Goal: Task Accomplishment & Management: Complete application form

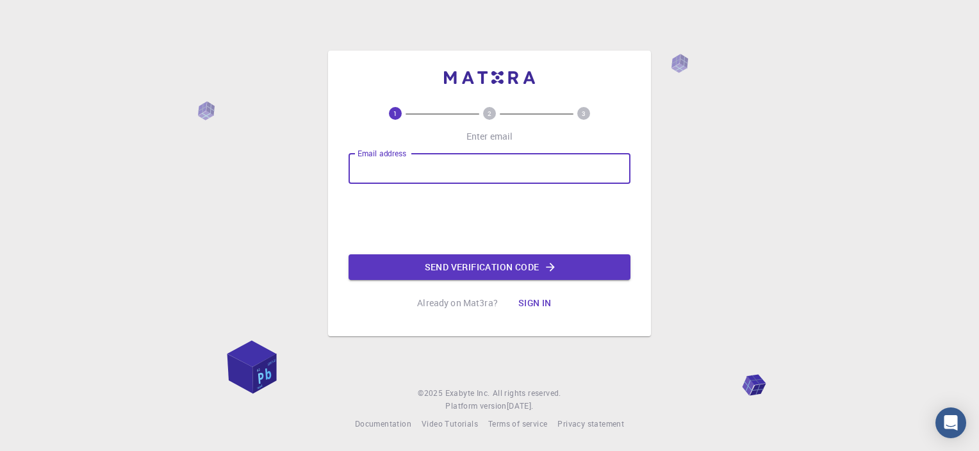
click at [524, 164] on input "Email address" at bounding box center [489, 168] width 282 height 31
type input "[EMAIL_ADDRESS][DOMAIN_NAME]"
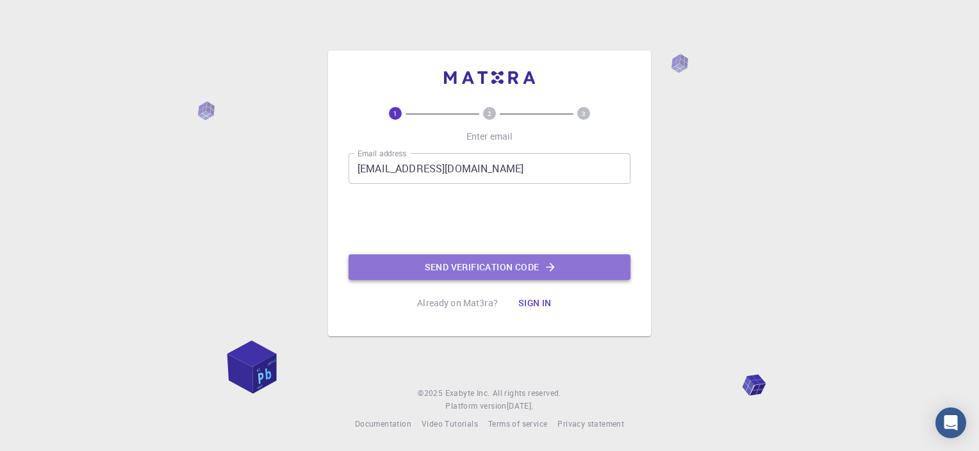
click at [522, 266] on button "Send verification code" at bounding box center [489, 267] width 282 height 26
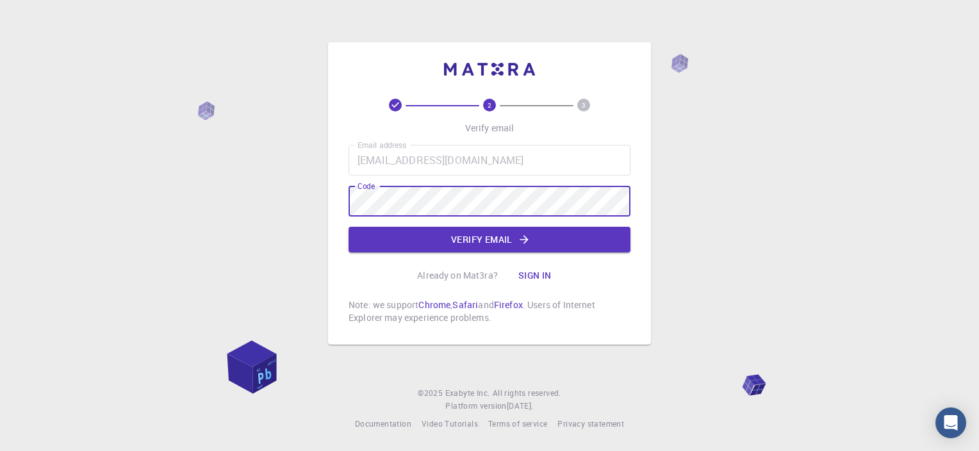
click at [482, 236] on button "Verify email" at bounding box center [489, 240] width 282 height 26
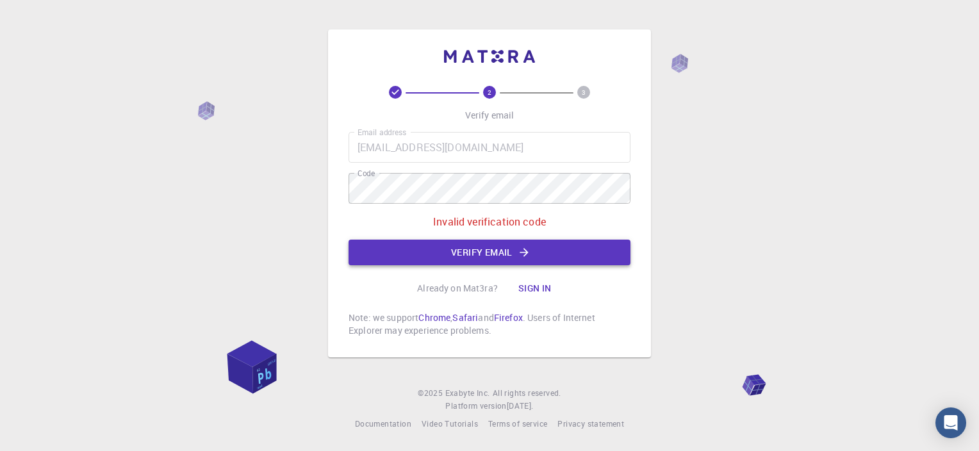
click at [490, 253] on button "Verify email" at bounding box center [489, 253] width 282 height 26
click at [525, 249] on icon "button" at bounding box center [524, 252] width 13 height 13
click at [584, 253] on button "Verify email" at bounding box center [489, 253] width 282 height 26
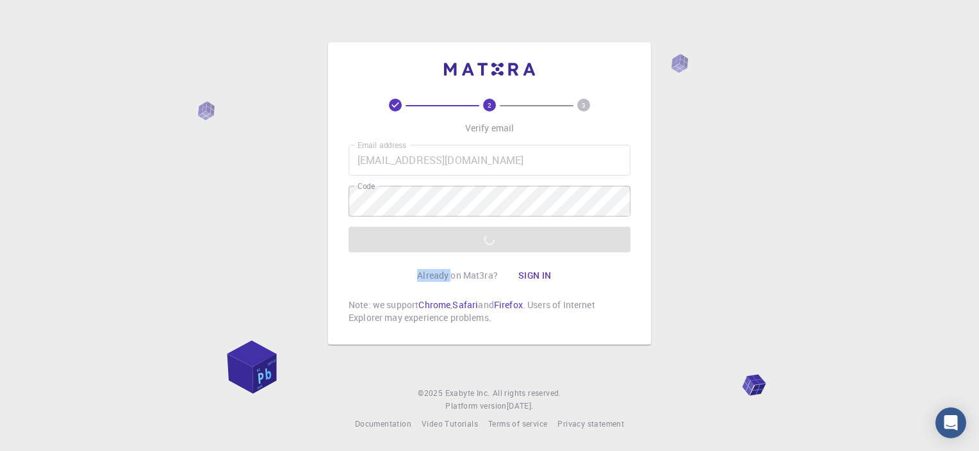
click at [584, 253] on div "2 3 Verify email Email address [EMAIL_ADDRESS][DOMAIN_NAME] Email address Code …" at bounding box center [489, 211] width 282 height 225
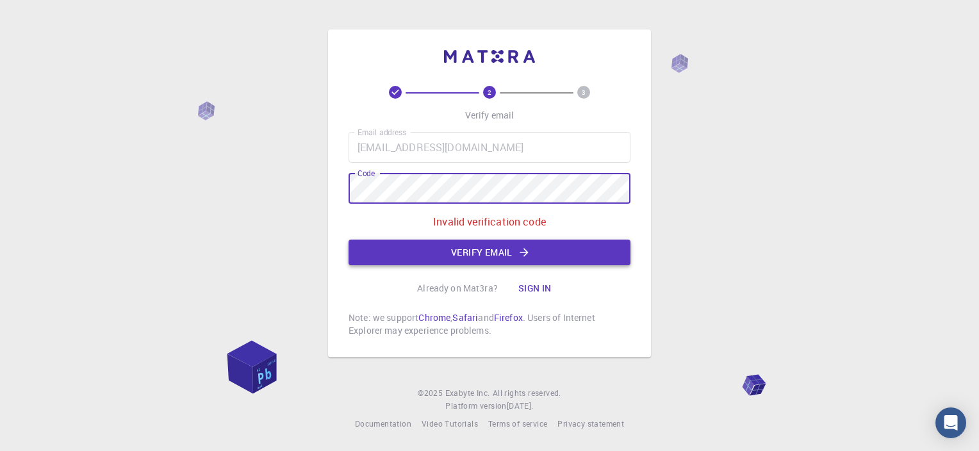
click at [572, 245] on button "Verify email" at bounding box center [489, 253] width 282 height 26
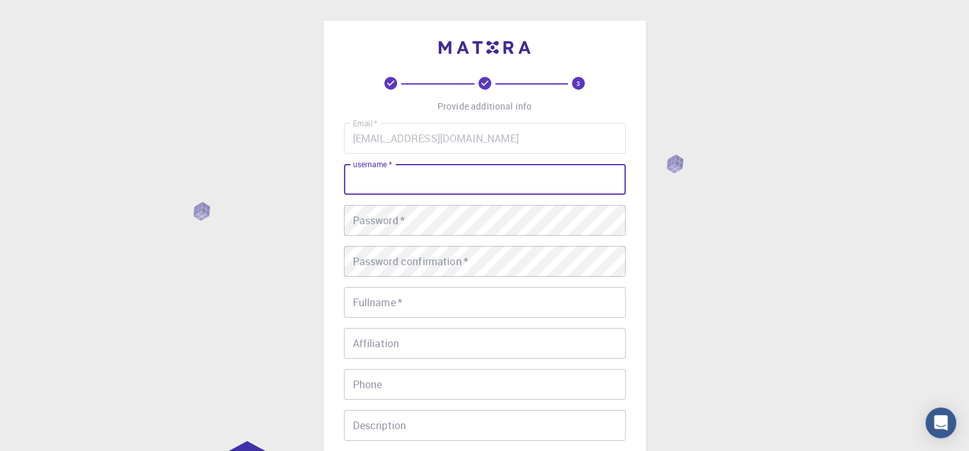
click at [425, 172] on input "username   *" at bounding box center [485, 179] width 282 height 31
type input "[PERSON_NAME]"
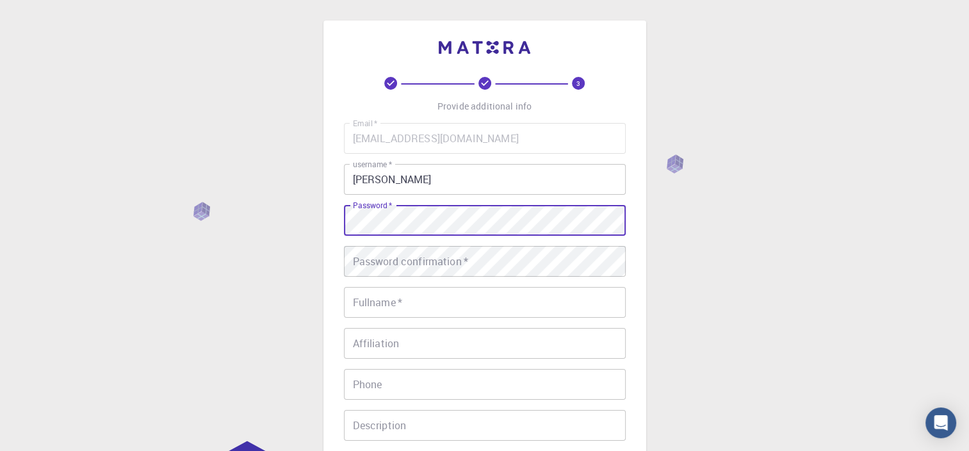
click at [484, 306] on input "Fullname   *" at bounding box center [485, 302] width 282 height 31
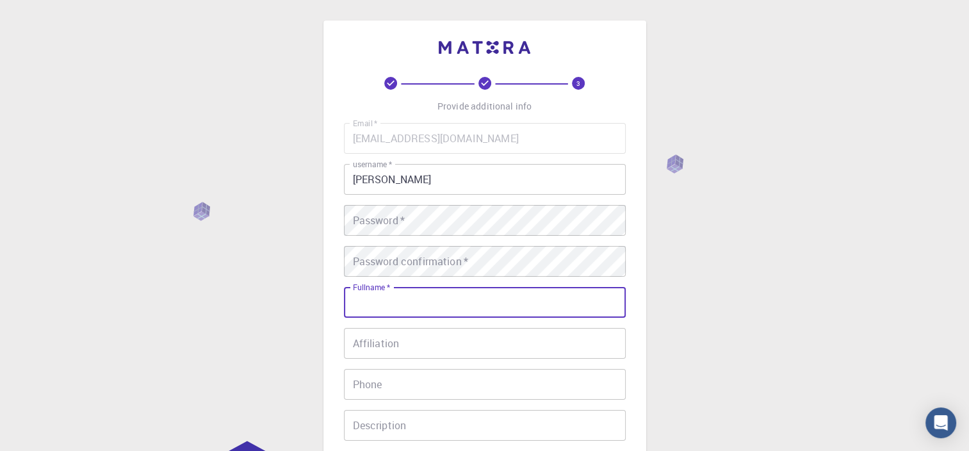
type input "[PERSON_NAME]"
type input "[PHONE_NUMBER]"
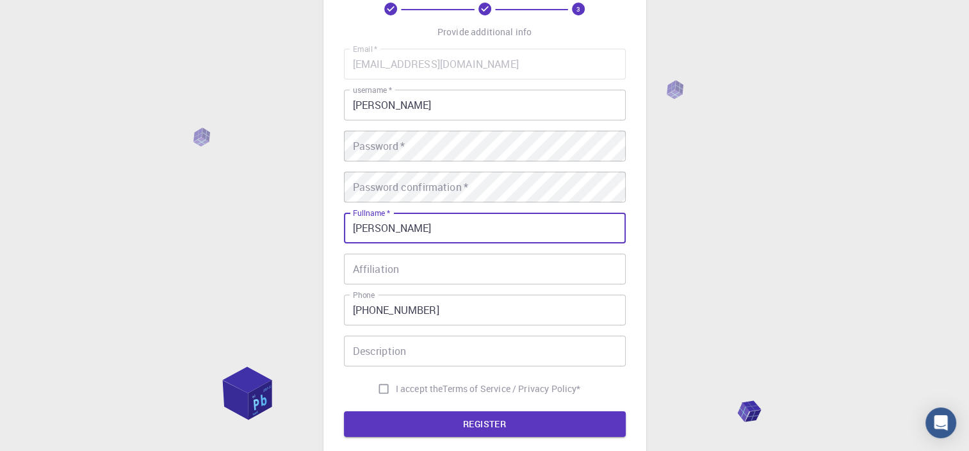
scroll to position [128, 0]
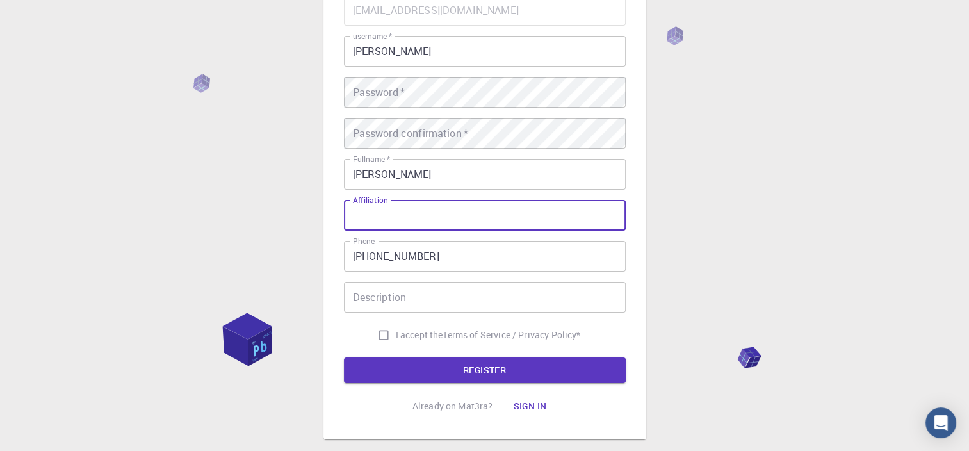
click at [410, 212] on input "Affiliation" at bounding box center [485, 215] width 282 height 31
type input "Engineer"
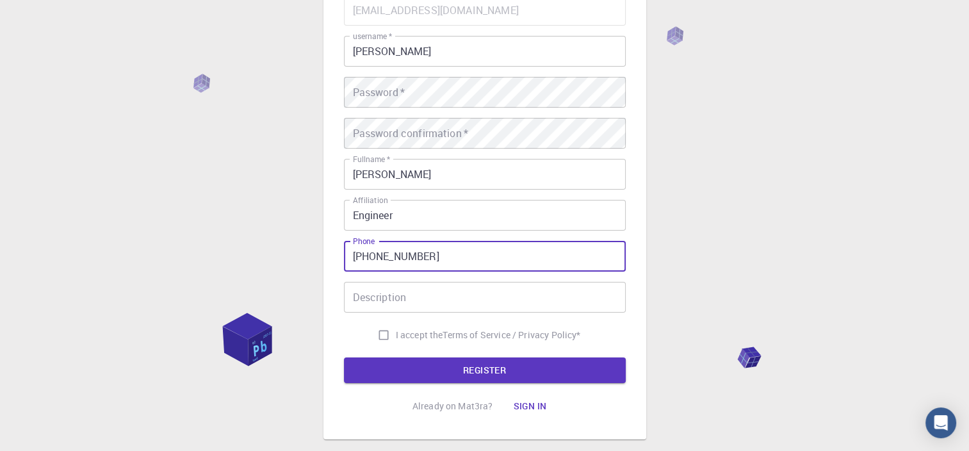
click at [407, 210] on input "Engineer" at bounding box center [485, 215] width 282 height 31
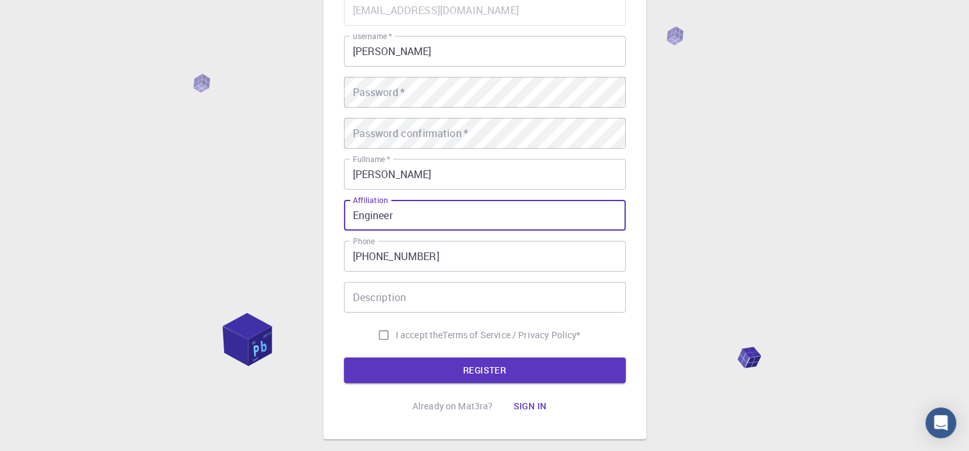
click at [407, 209] on input "Engineer" at bounding box center [485, 215] width 282 height 31
click at [380, 338] on input "I accept the Terms of Service / Privacy Policy *" at bounding box center [384, 335] width 24 height 24
checkbox input "true"
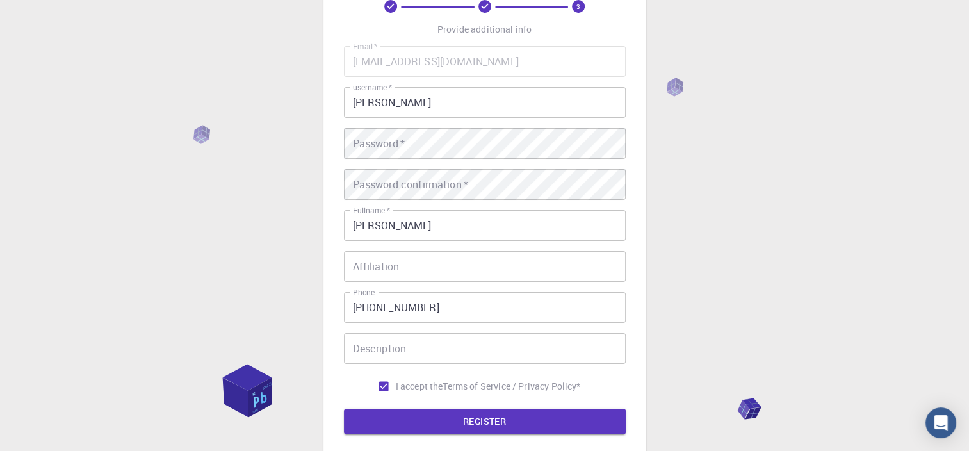
scroll to position [0, 0]
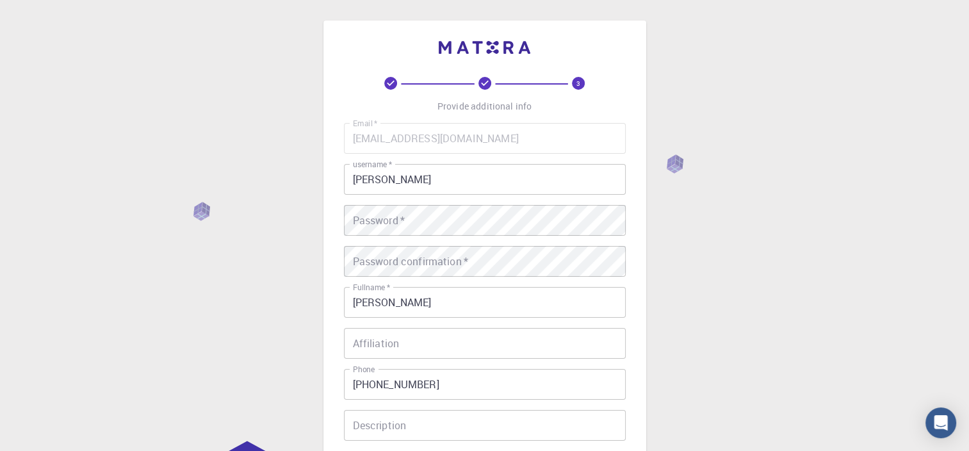
click at [430, 183] on input "[PERSON_NAME]" at bounding box center [485, 179] width 282 height 31
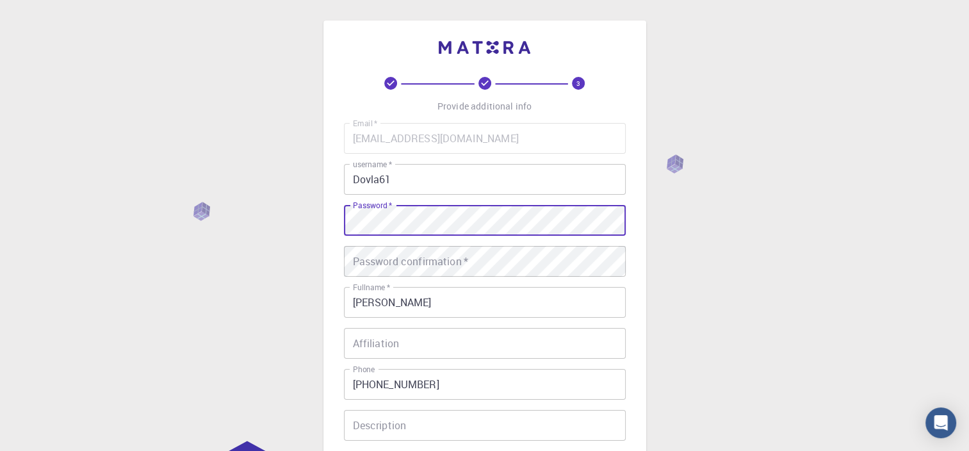
click at [324, 223] on div "3 Provide additional info Email   * [EMAIL_ADDRESS][DOMAIN_NAME] Email   * user…" at bounding box center [484, 293] width 323 height 547
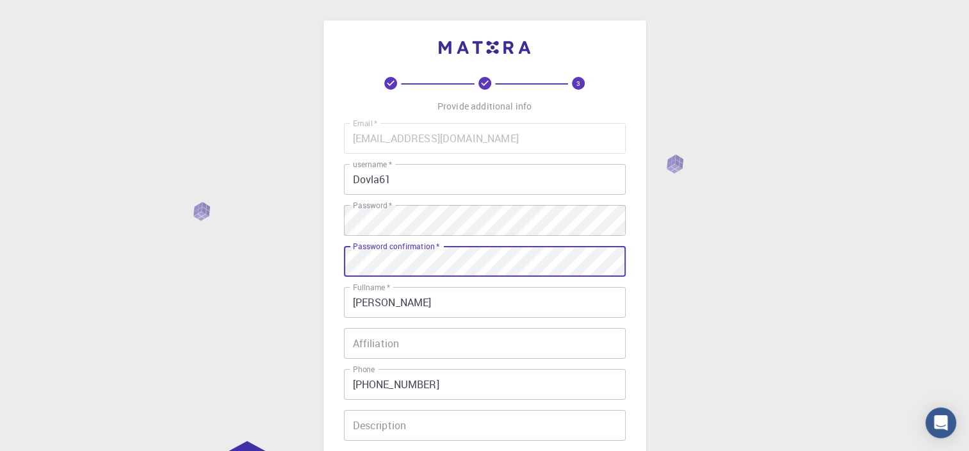
click at [439, 256] on div "Password confirmation   * Password confirmation   *" at bounding box center [485, 261] width 282 height 31
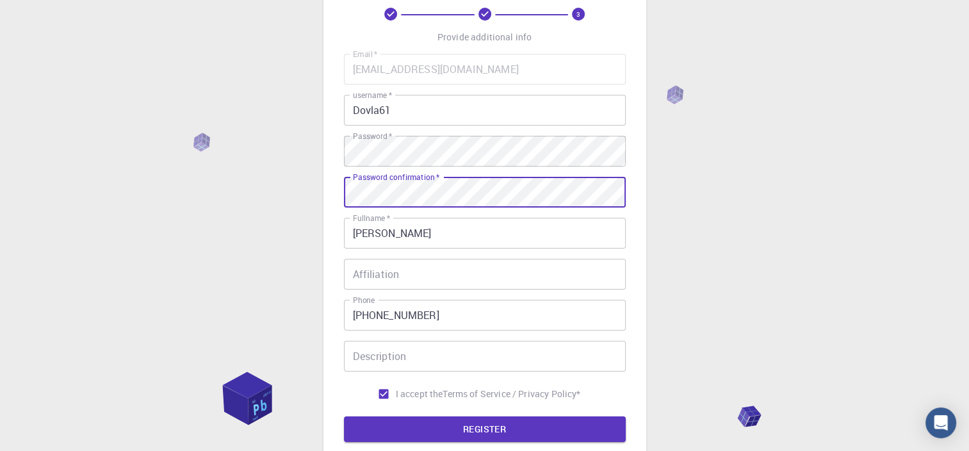
scroll to position [128, 0]
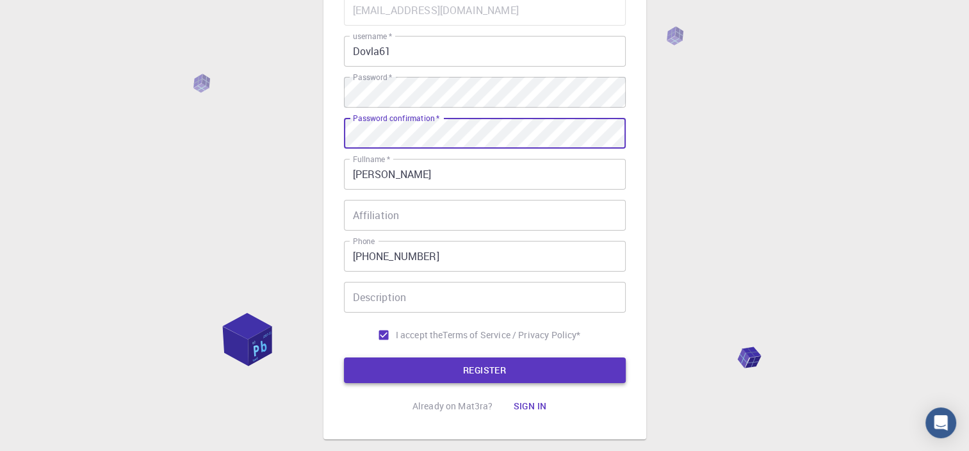
click at [523, 372] on button "REGISTER" at bounding box center [485, 370] width 282 height 26
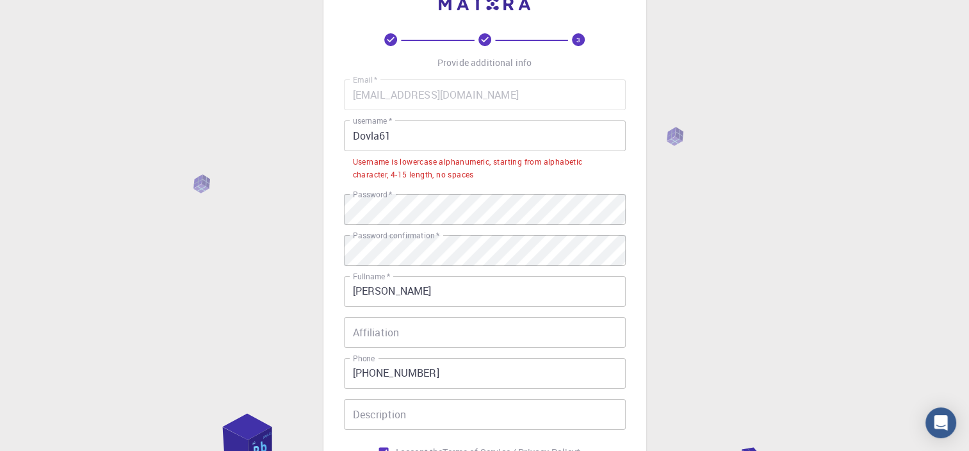
scroll to position [0, 0]
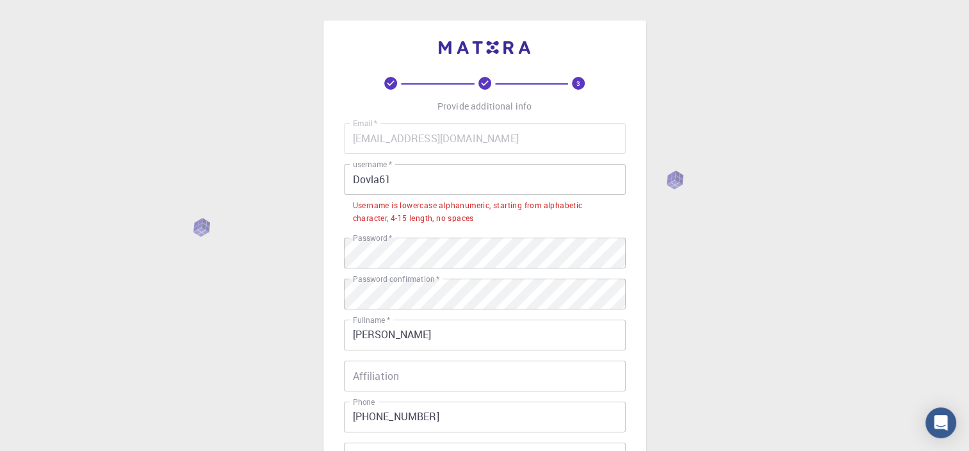
click at [364, 182] on input "Dovla61" at bounding box center [485, 179] width 282 height 31
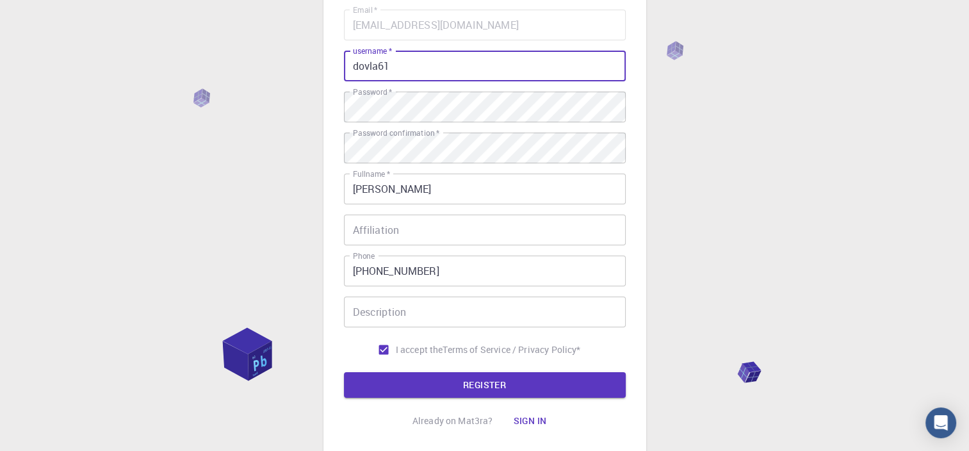
scroll to position [201, 0]
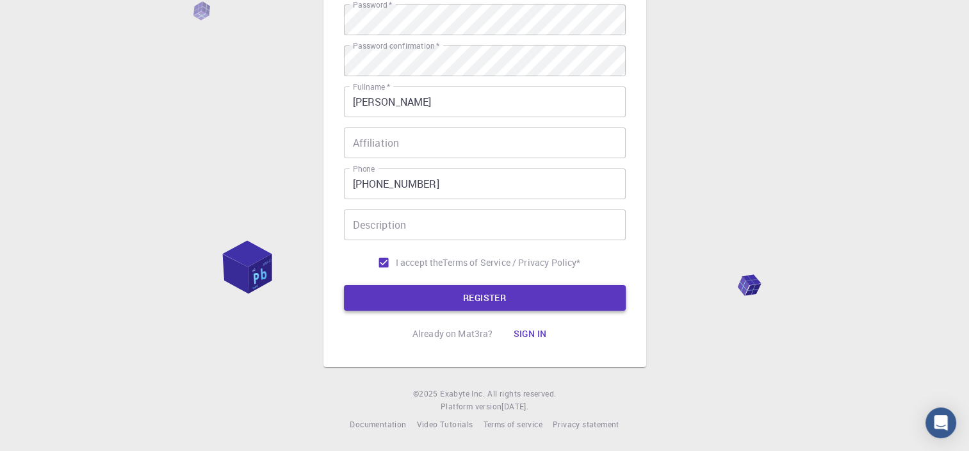
type input "dovla61"
click at [534, 294] on button "REGISTER" at bounding box center [485, 298] width 282 height 26
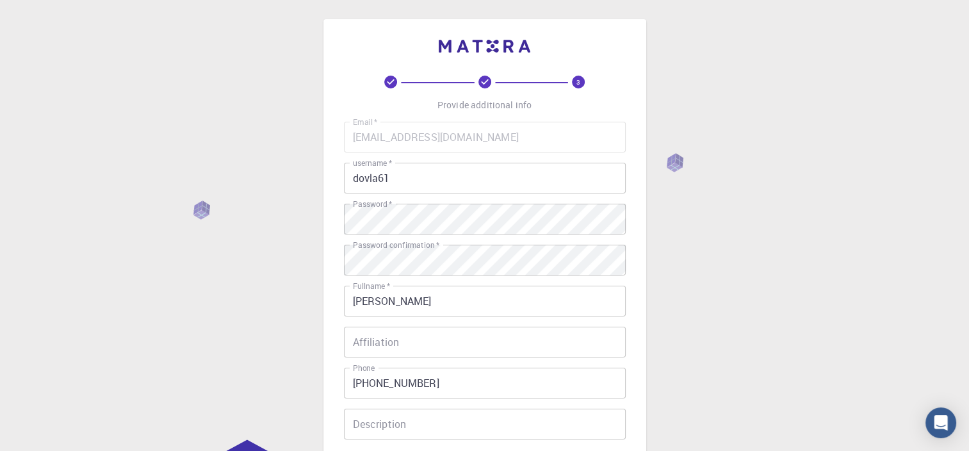
scroll to position [0, 0]
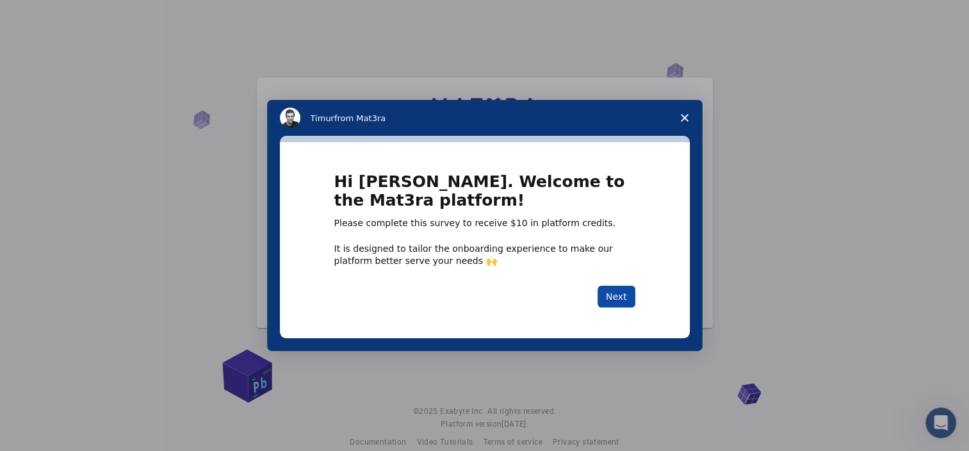
click at [620, 295] on button "Next" at bounding box center [617, 297] width 38 height 22
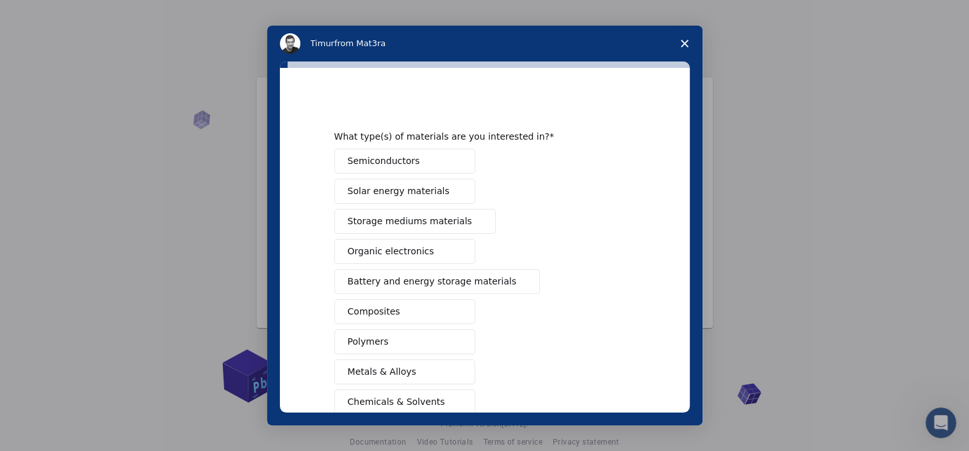
click at [683, 44] on polygon "Close survey" at bounding box center [685, 44] width 8 height 8
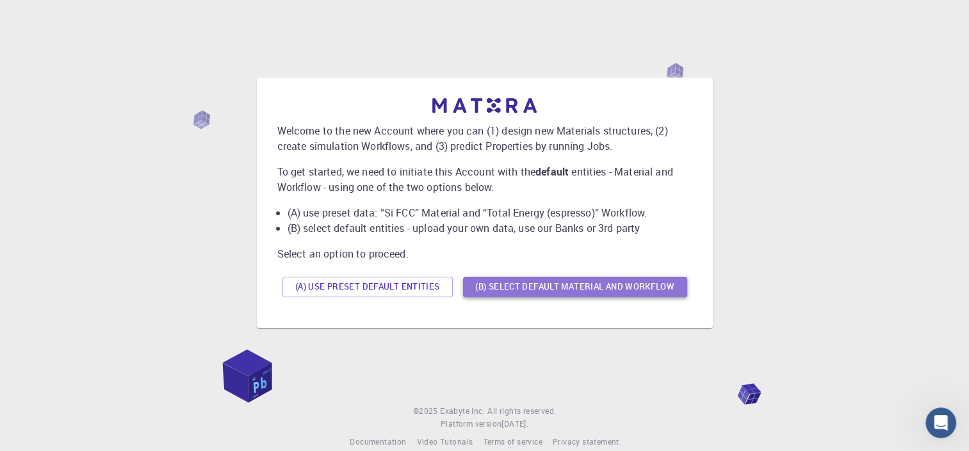
click at [539, 289] on button "(B) Select default material and workflow" at bounding box center [575, 287] width 224 height 20
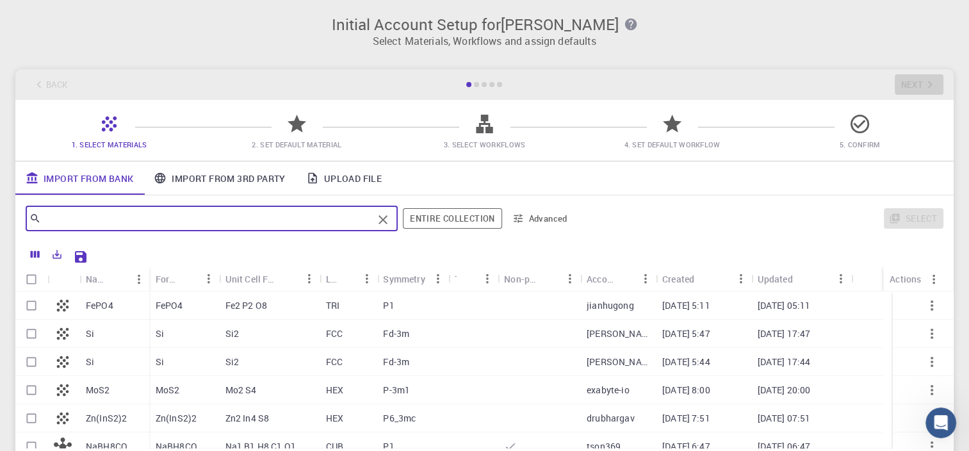
click at [329, 218] on input "text" at bounding box center [207, 218] width 332 height 18
type input "pvc"
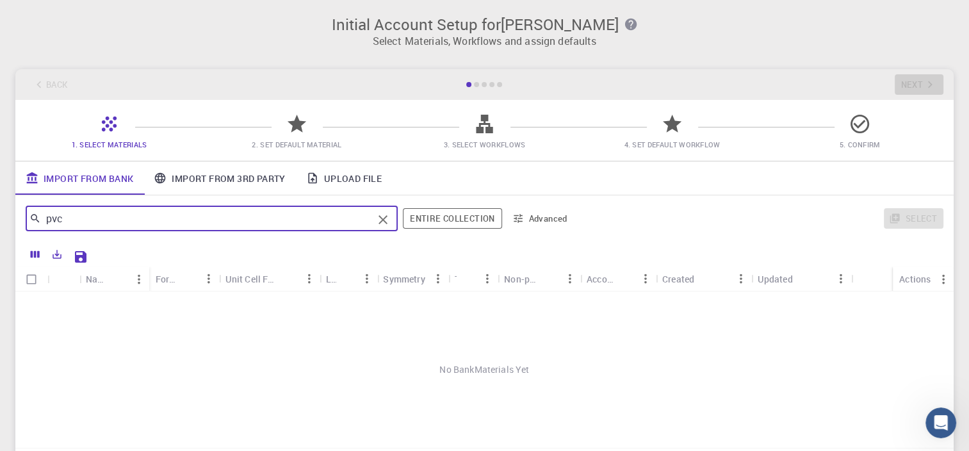
drag, startPoint x: 193, startPoint y: 227, endPoint x: 18, endPoint y: 227, distance: 175.5
click at [18, 227] on div "pvc ​ Entire collection Advanced Select" at bounding box center [484, 218] width 938 height 46
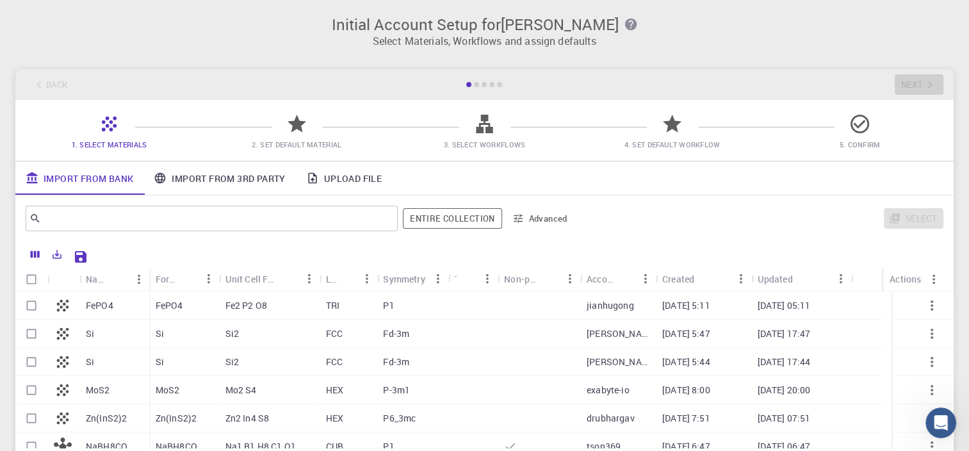
click at [436, 22] on h3 "Initial Account Setup for [PERSON_NAME]" at bounding box center [484, 24] width 923 height 18
drag, startPoint x: 236, startPoint y: 88, endPoint x: 231, endPoint y: 94, distance: 7.3
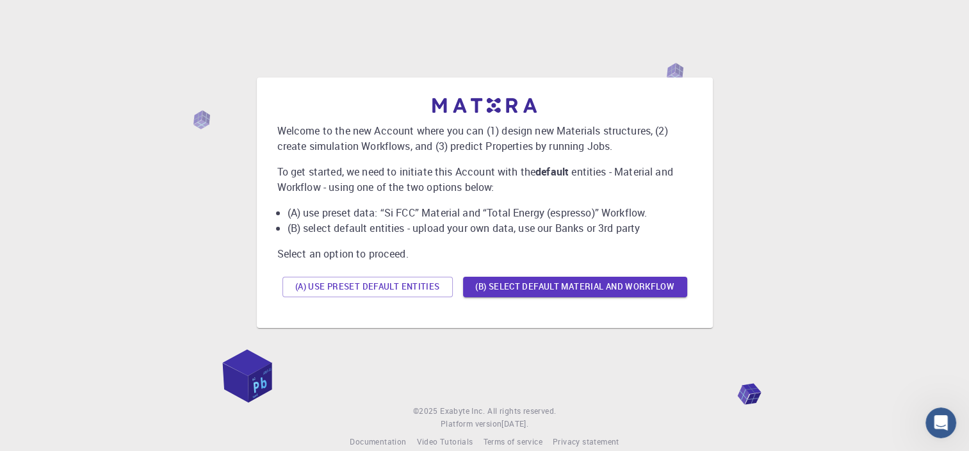
click at [519, 373] on div "Welcome to the new Account where you can (1) design new Materials structures, (…" at bounding box center [484, 192] width 969 height 384
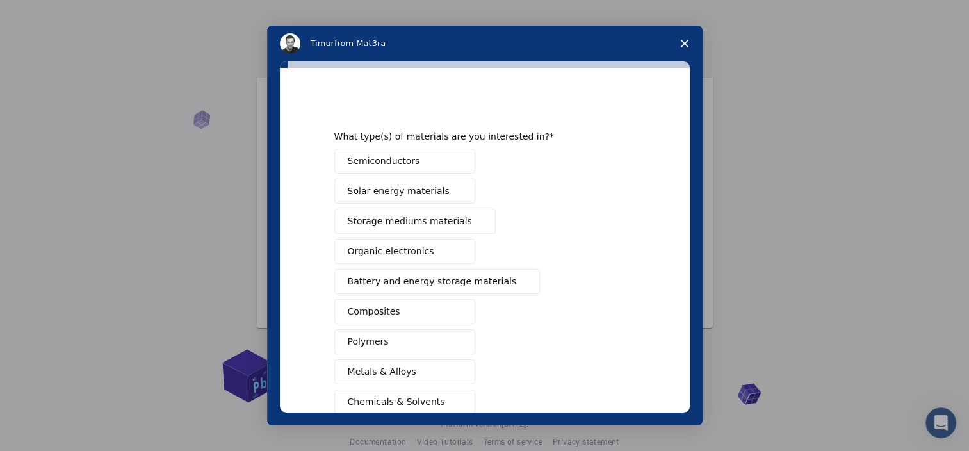
click at [687, 44] on icon "Close survey" at bounding box center [685, 44] width 8 height 8
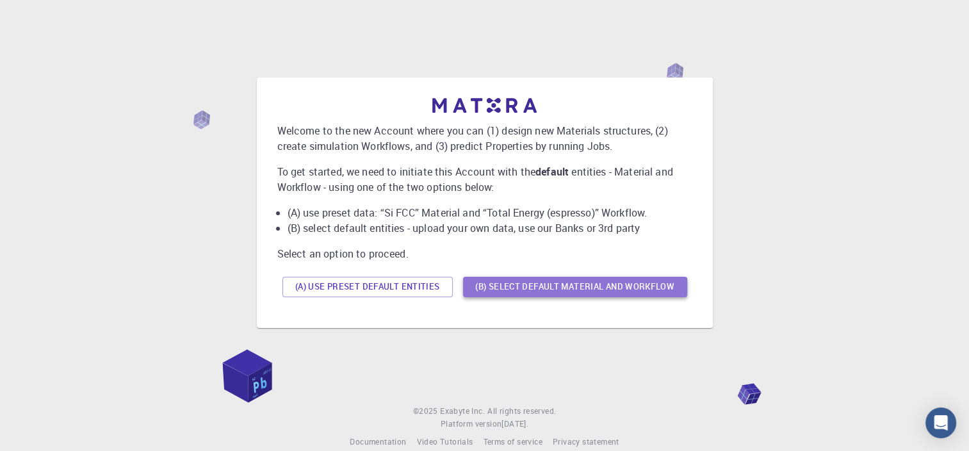
click at [552, 283] on button "(B) Select default material and workflow" at bounding box center [575, 287] width 224 height 20
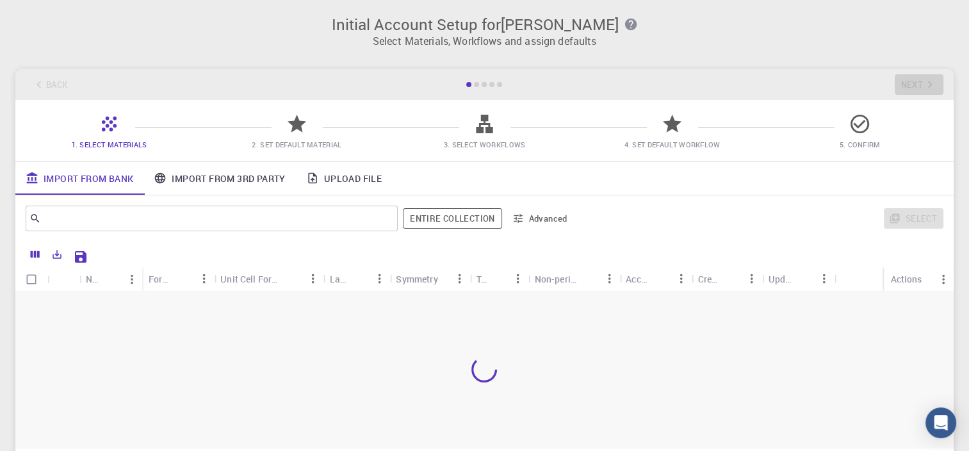
click at [625, 22] on icon "button" at bounding box center [631, 25] width 12 height 12
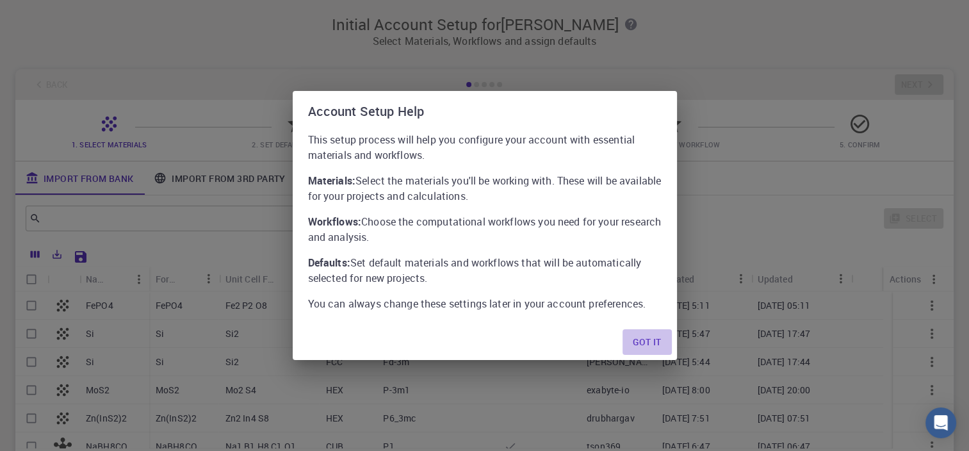
click at [632, 346] on button "Got it" at bounding box center [647, 342] width 49 height 26
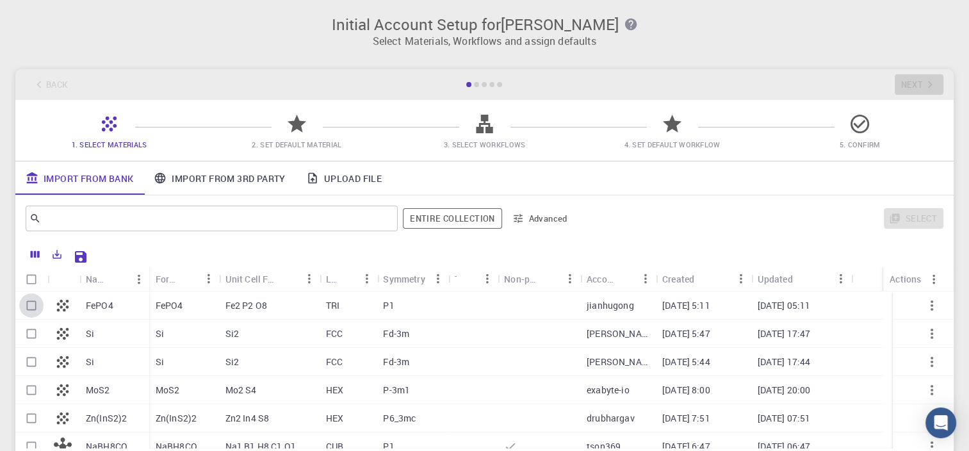
click at [32, 305] on input "Select row" at bounding box center [31, 305] width 24 height 24
checkbox input "true"
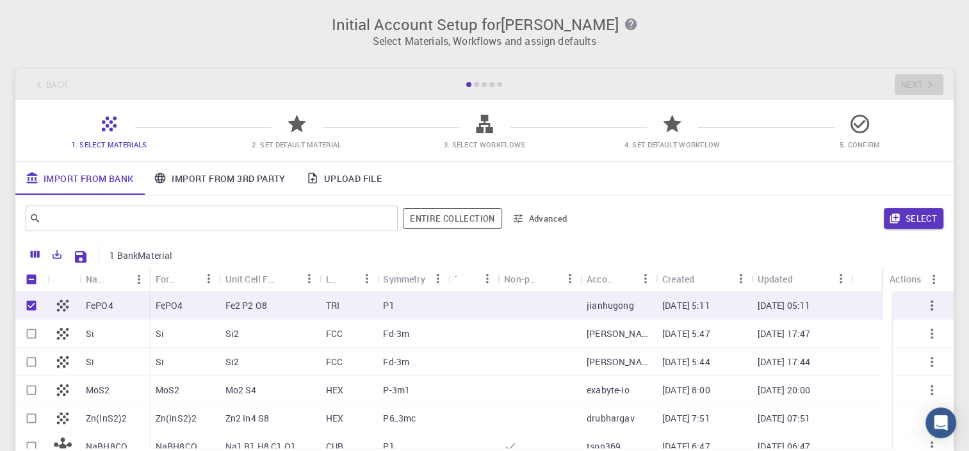
click at [32, 305] on input "Unselect row" at bounding box center [31, 305] width 24 height 24
checkbox input "false"
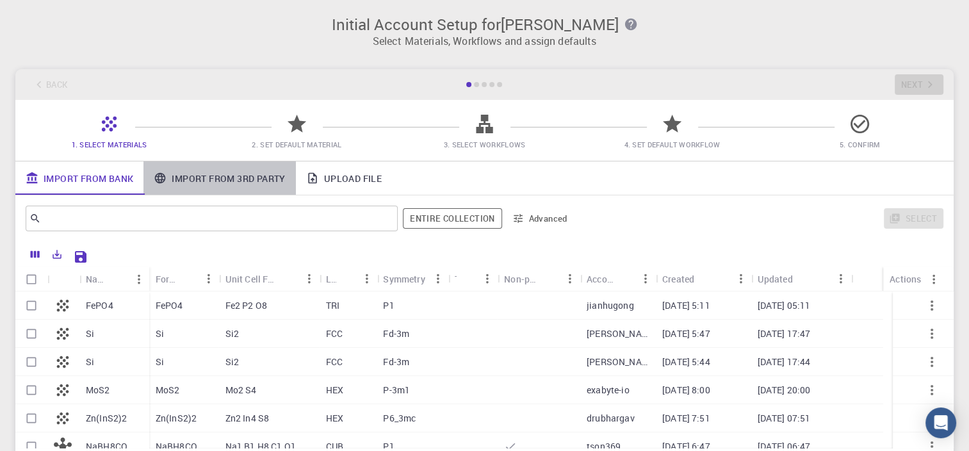
click at [217, 177] on link "Import From 3rd Party" at bounding box center [219, 177] width 152 height 33
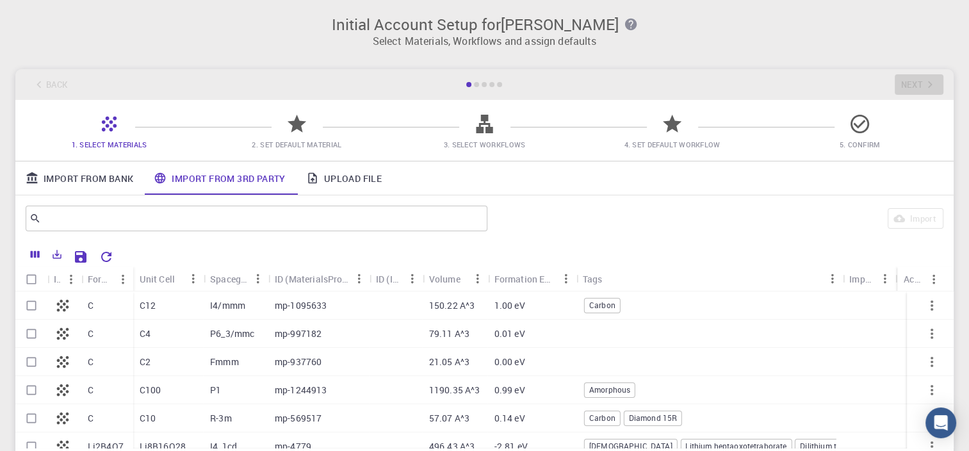
click at [327, 176] on link "Upload File" at bounding box center [344, 177] width 96 height 33
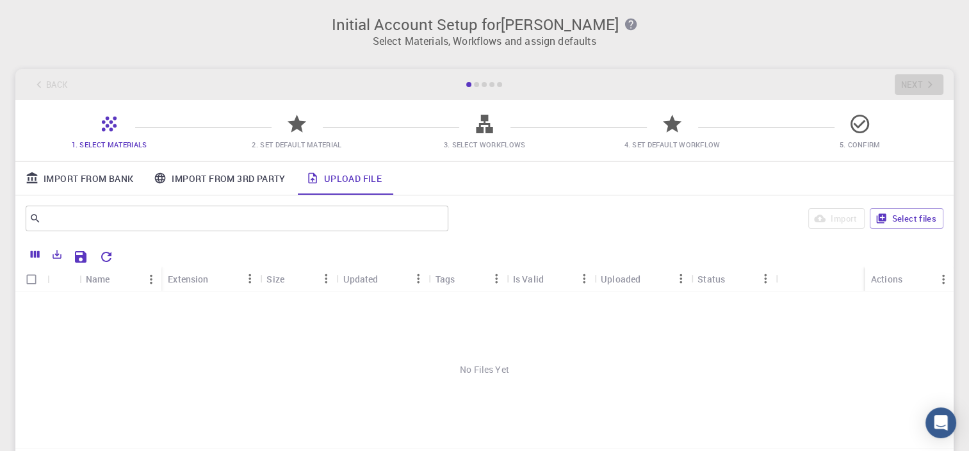
click at [131, 176] on link "Import From Bank" at bounding box center [79, 177] width 128 height 33
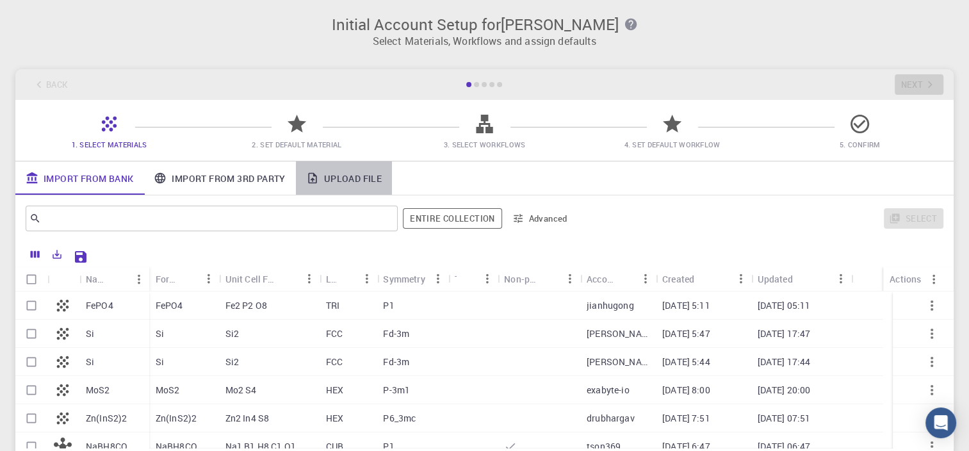
click at [344, 178] on link "Upload File" at bounding box center [344, 177] width 96 height 33
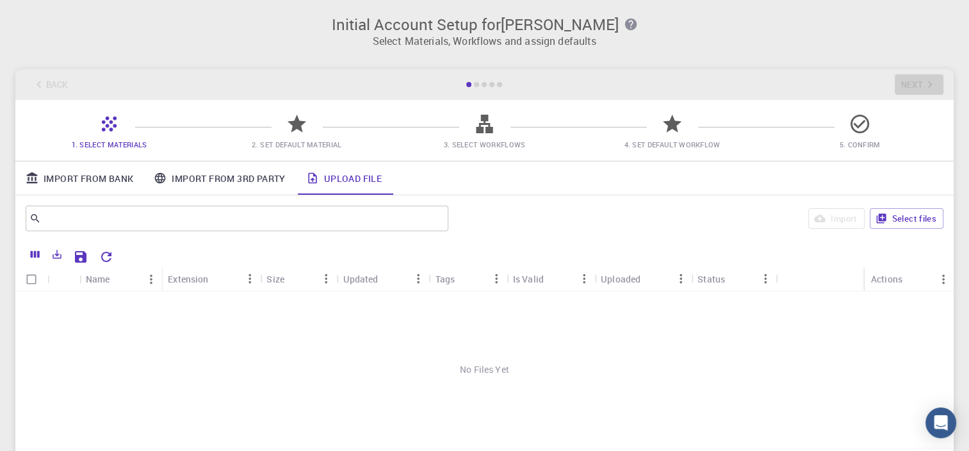
click at [259, 185] on link "Import From 3rd Party" at bounding box center [219, 177] width 152 height 33
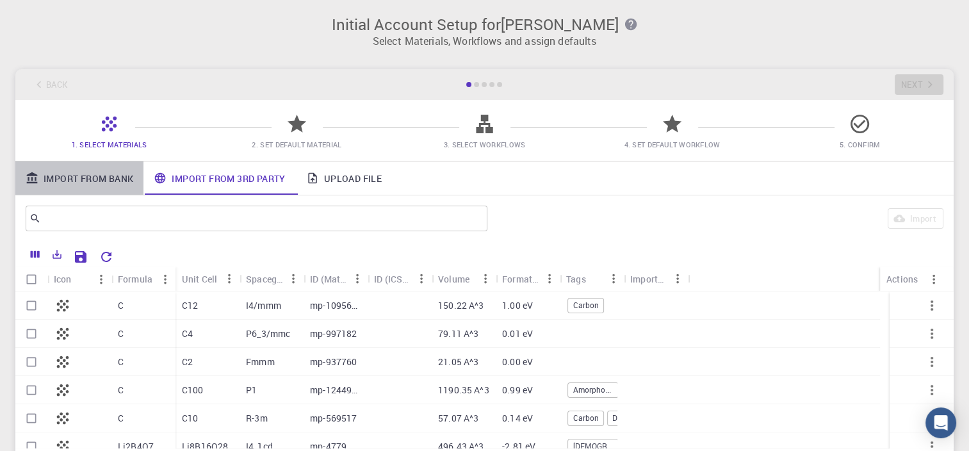
click at [112, 181] on link "Import From Bank" at bounding box center [79, 177] width 128 height 33
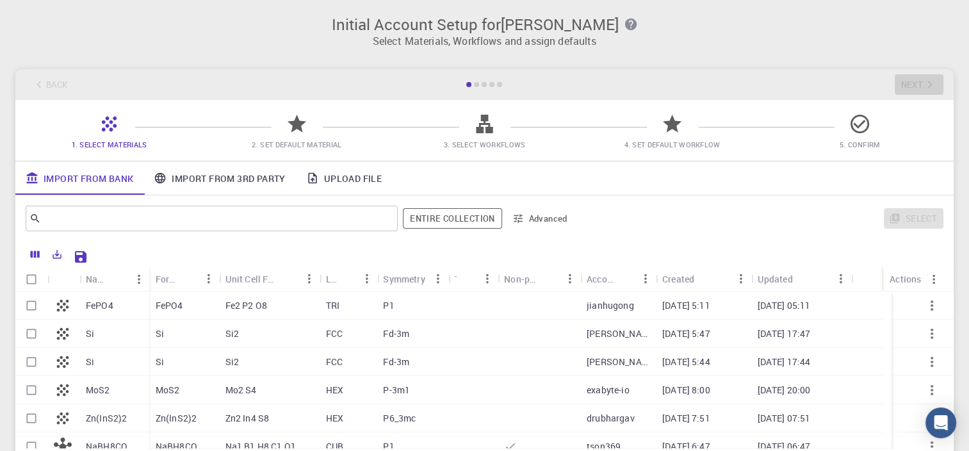
click at [38, 304] on input "Select row" at bounding box center [31, 305] width 24 height 24
checkbox input "true"
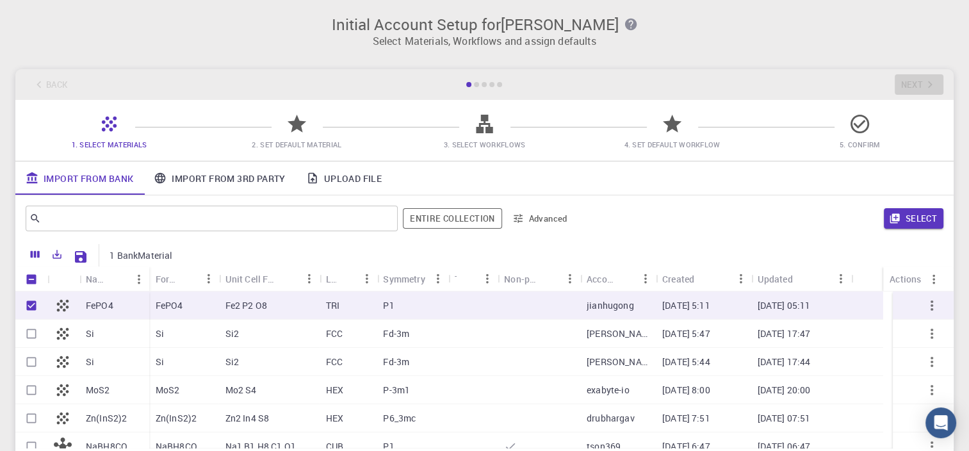
click at [33, 307] on input "Unselect row" at bounding box center [31, 305] width 24 height 24
checkbox input "false"
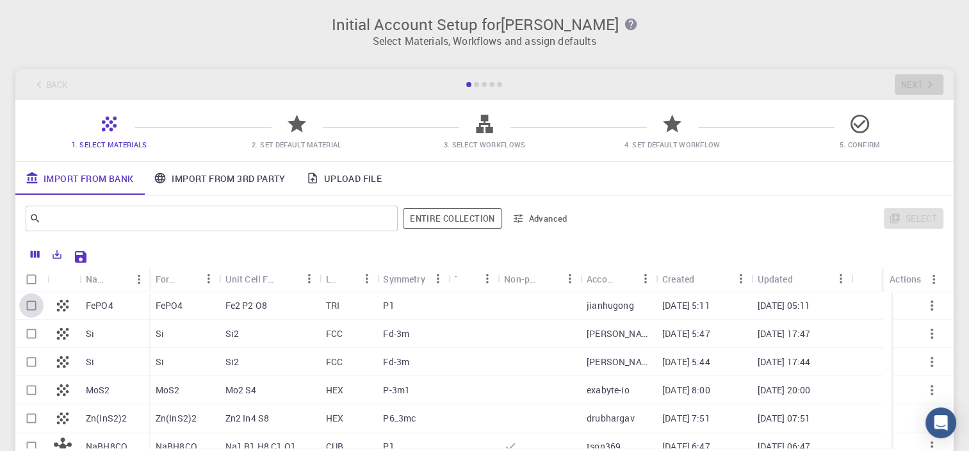
click at [33, 306] on input "Select row" at bounding box center [31, 305] width 24 height 24
checkbox input "true"
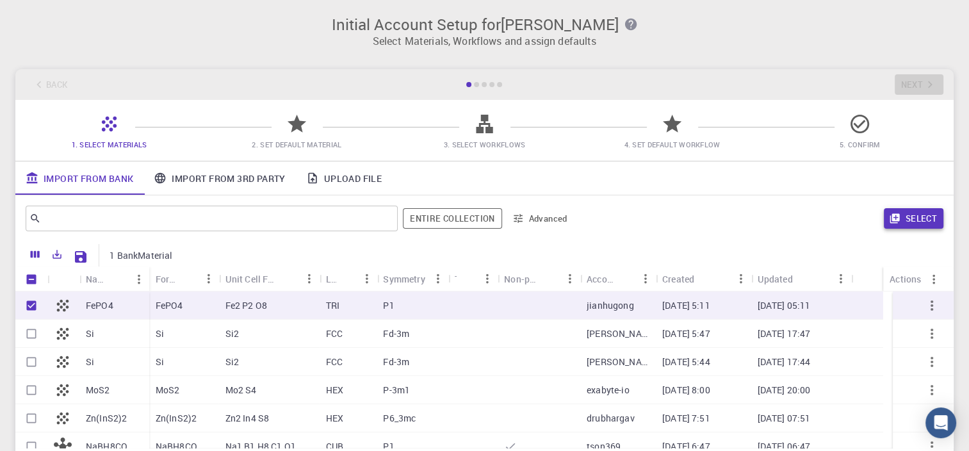
click at [891, 226] on button "Select" at bounding box center [914, 218] width 60 height 20
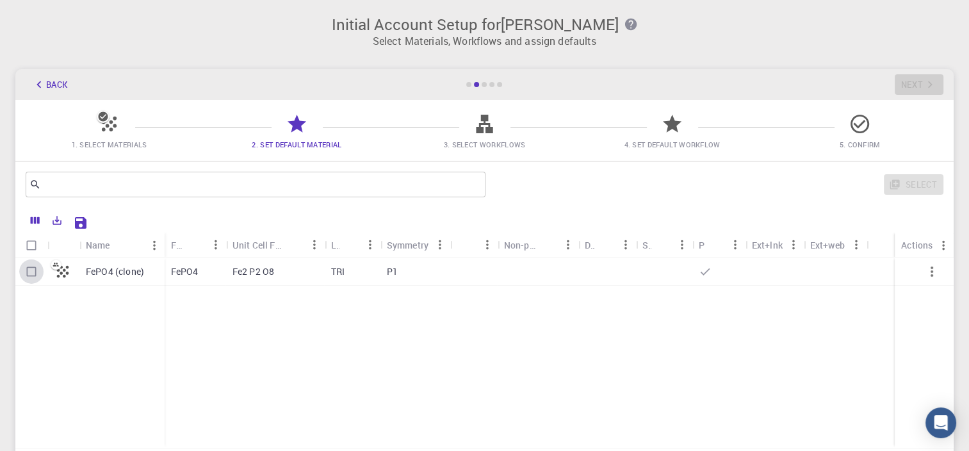
click at [33, 272] on input "Select row" at bounding box center [31, 271] width 24 height 24
checkbox input "true"
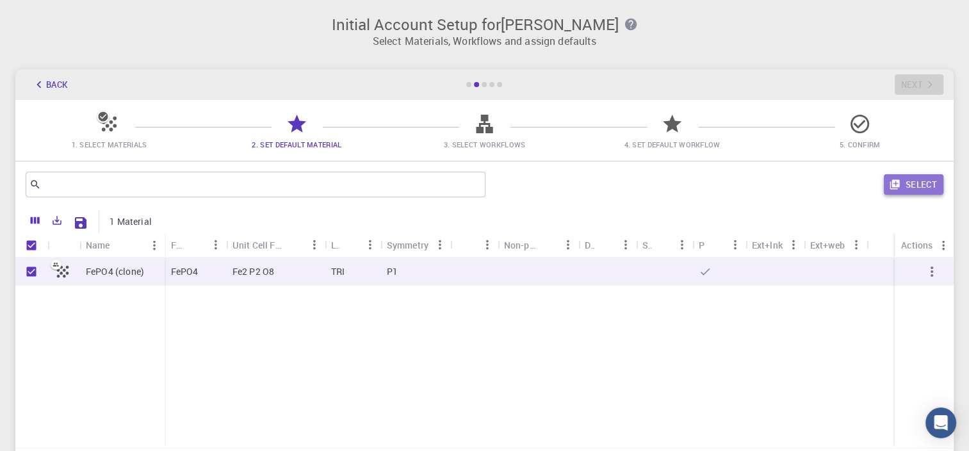
click at [926, 183] on button "Select" at bounding box center [914, 184] width 60 height 20
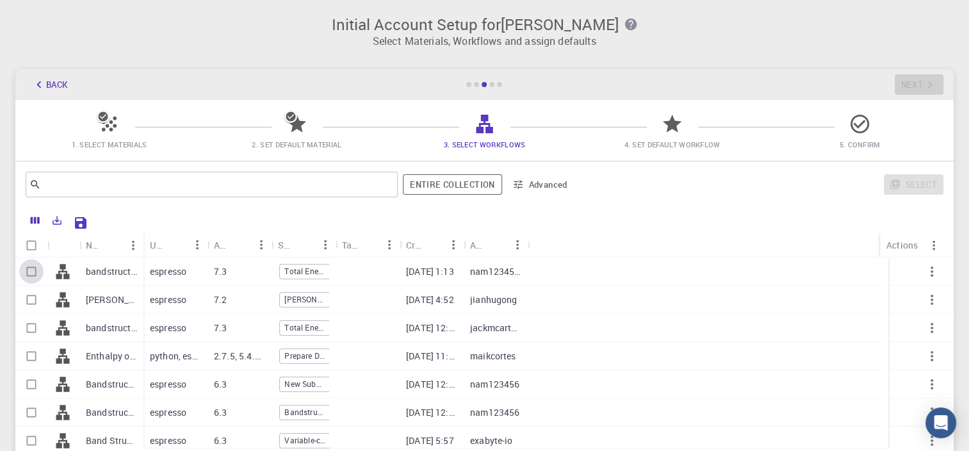
click at [31, 272] on input "Select row" at bounding box center [31, 271] width 24 height 24
checkbox input "true"
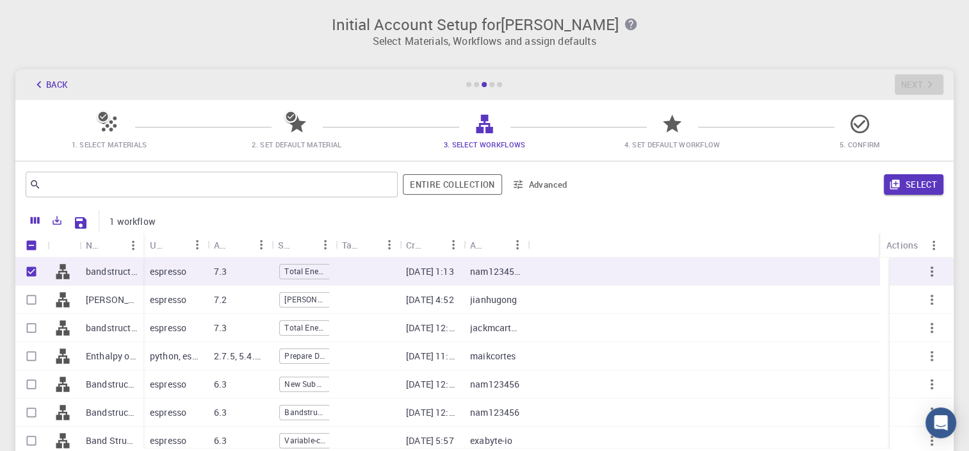
click at [897, 183] on icon "button" at bounding box center [895, 185] width 10 height 10
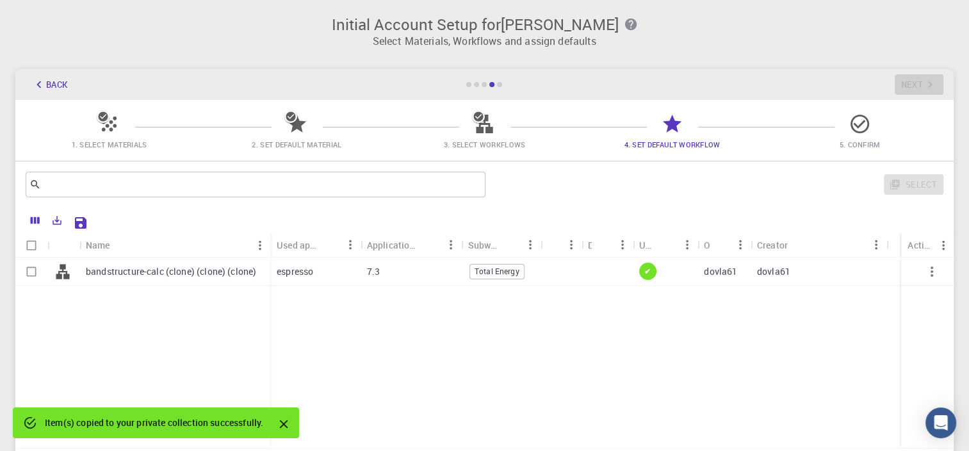
click at [33, 272] on input "Select row" at bounding box center [31, 271] width 24 height 24
checkbox input "true"
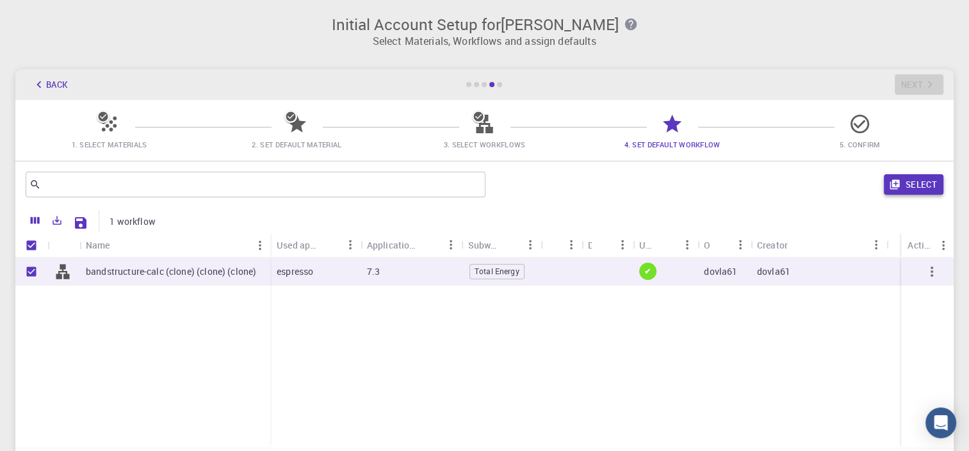
click at [917, 181] on button "Select" at bounding box center [914, 184] width 60 height 20
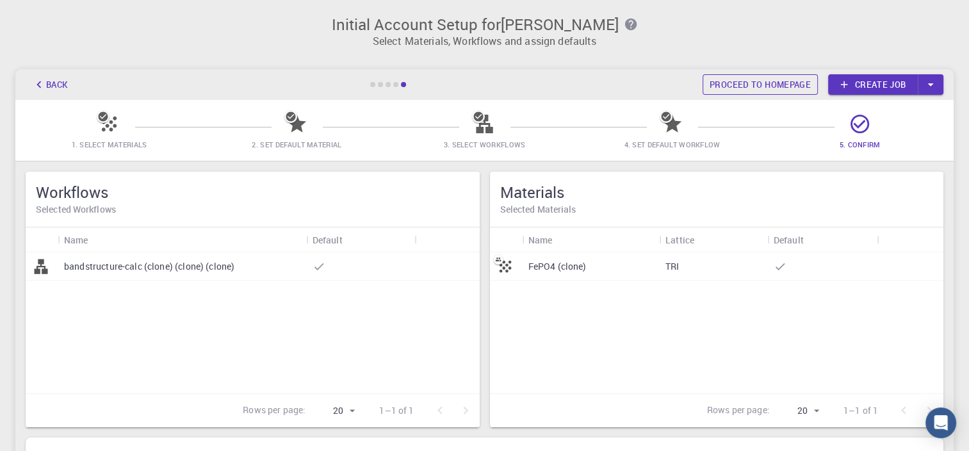
click at [784, 87] on link "Proceed to homepage" at bounding box center [760, 84] width 115 height 20
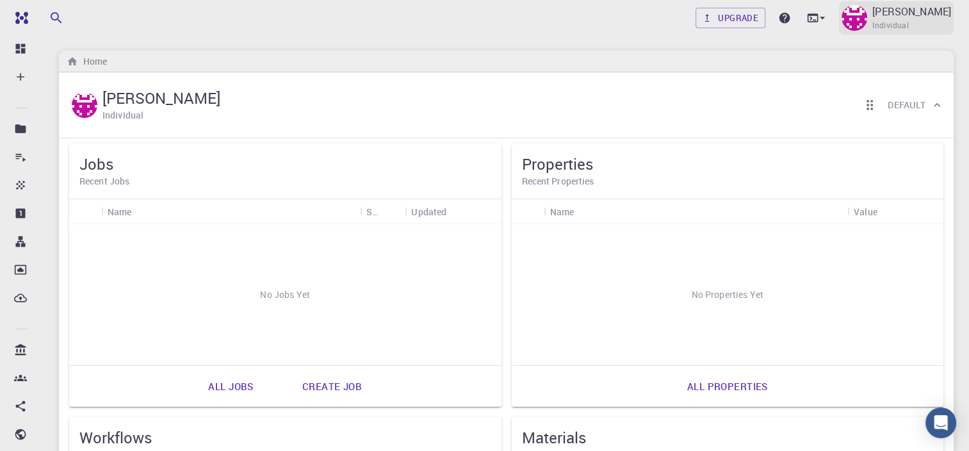
click at [920, 15] on p "[PERSON_NAME]" at bounding box center [911, 11] width 79 height 15
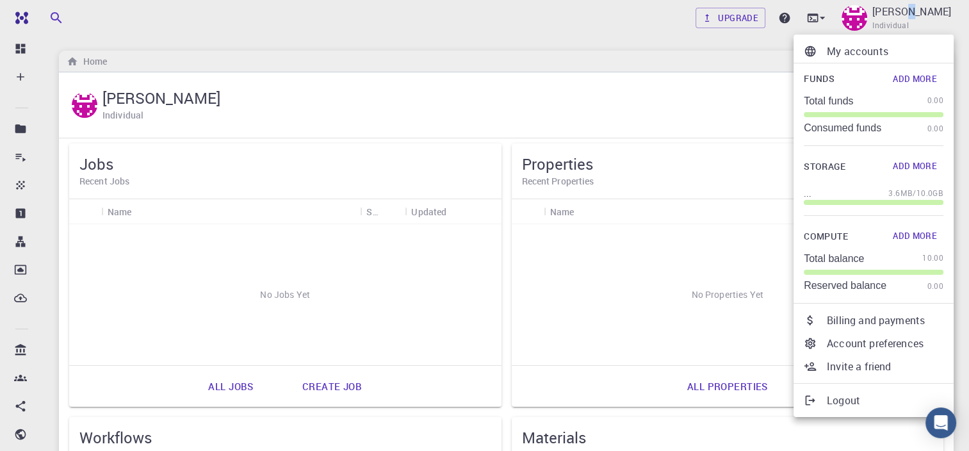
click at [892, 345] on p "Account preferences" at bounding box center [885, 343] width 117 height 15
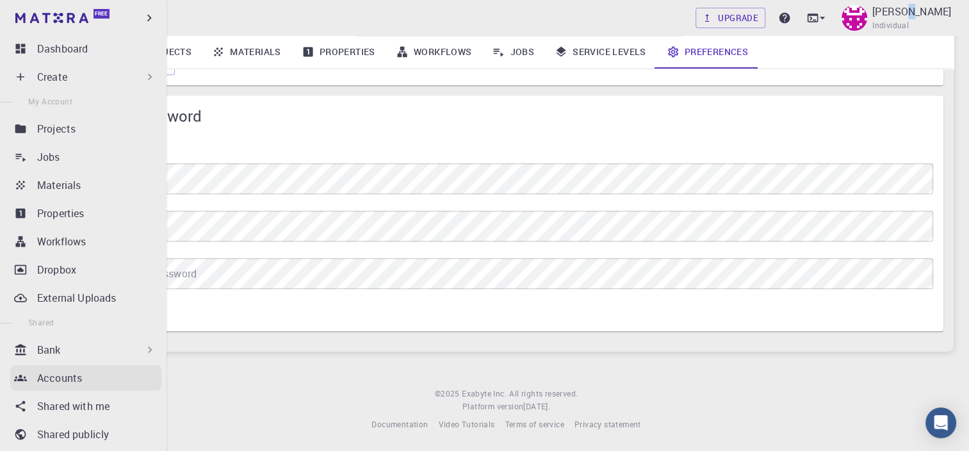
scroll to position [187, 0]
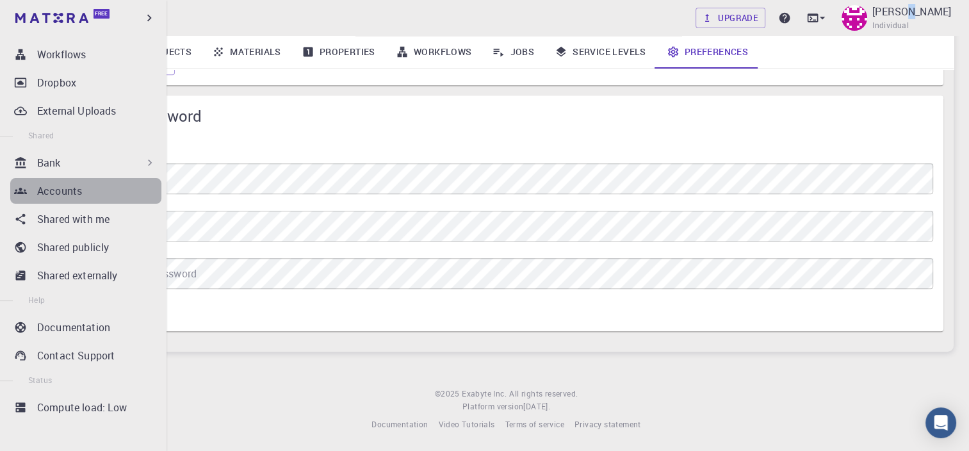
click at [129, 186] on div "Accounts" at bounding box center [99, 190] width 124 height 15
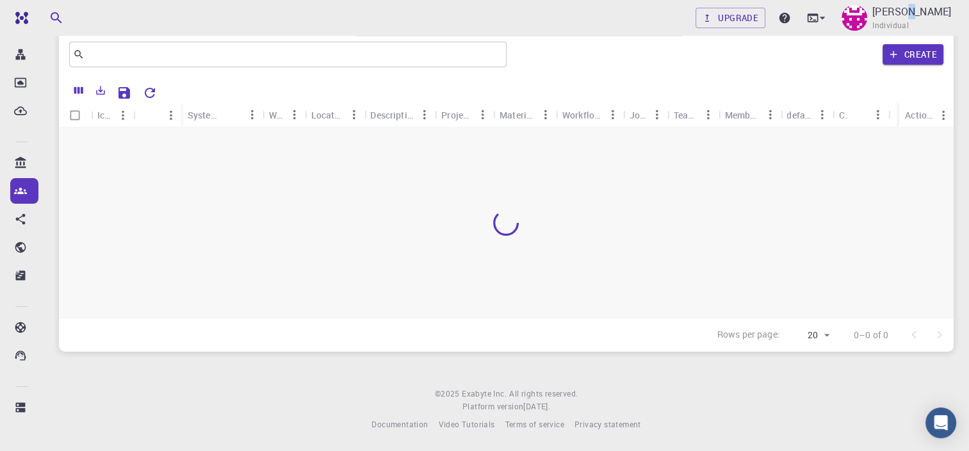
scroll to position [186, 0]
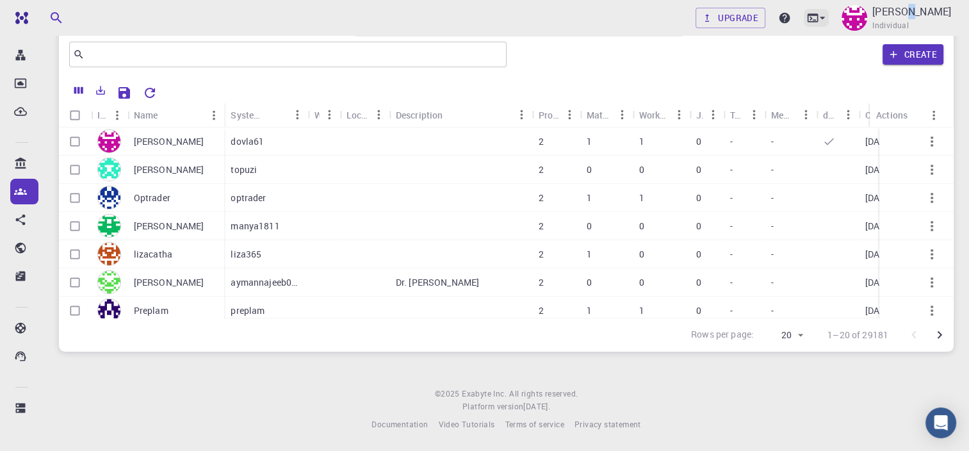
click at [829, 20] on icon at bounding box center [822, 18] width 13 height 13
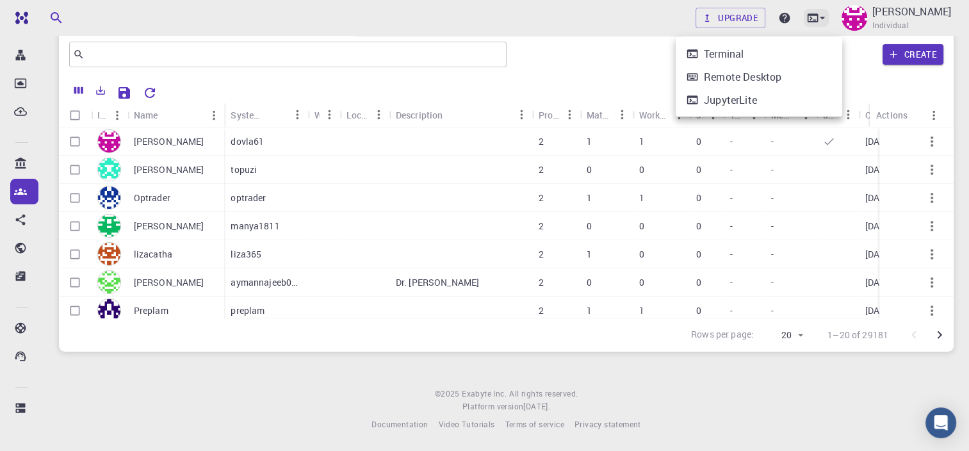
click at [839, 20] on div at bounding box center [484, 225] width 969 height 451
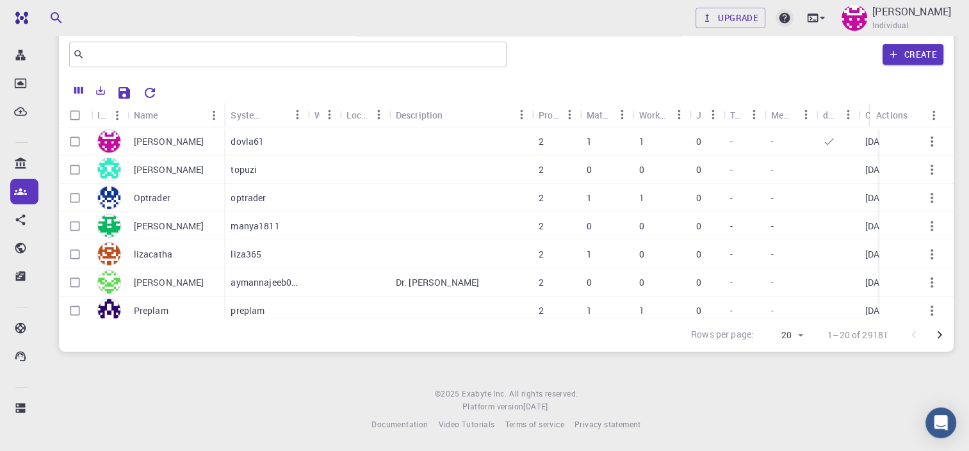
click at [790, 16] on icon at bounding box center [785, 18] width 11 height 11
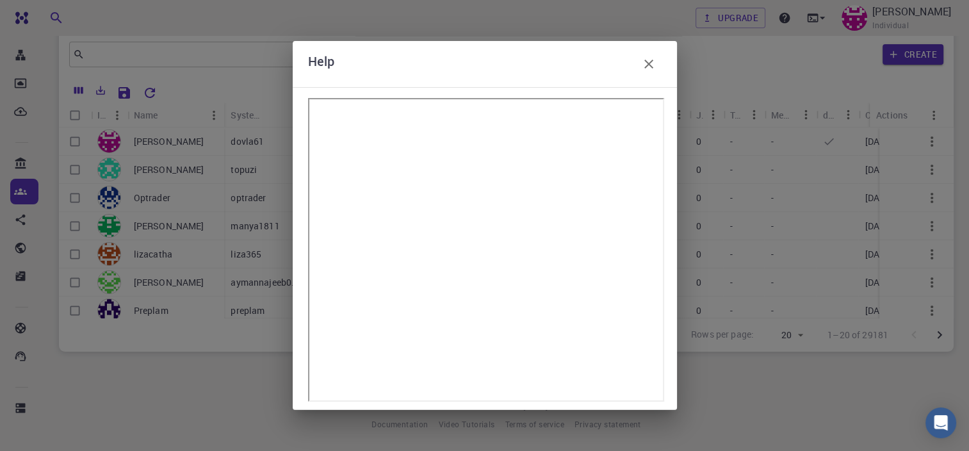
click at [653, 69] on icon "button" at bounding box center [648, 63] width 15 height 15
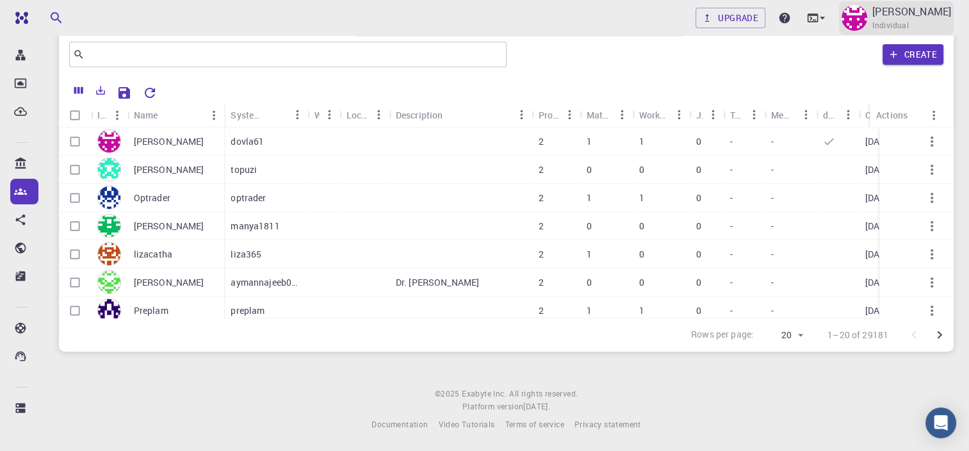
click at [924, 20] on div "Vladimir Dinić Individual" at bounding box center [911, 18] width 79 height 28
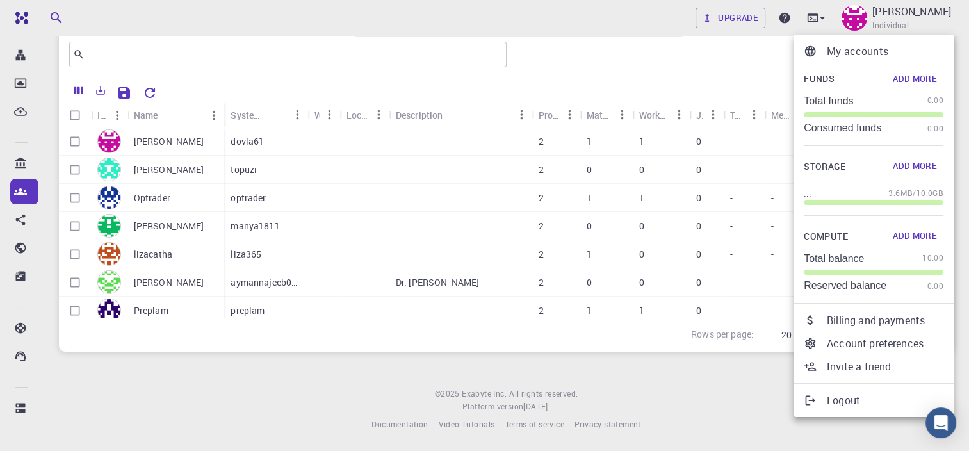
click at [682, 377] on div at bounding box center [484, 225] width 969 height 451
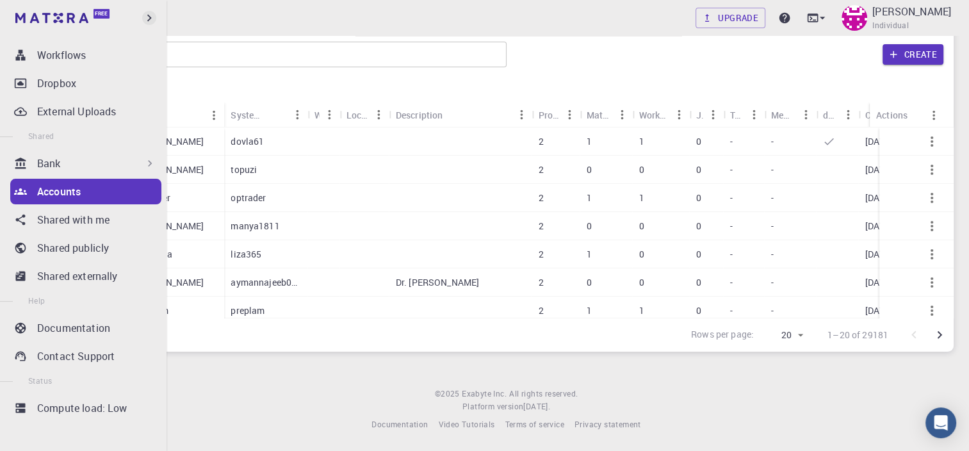
click at [149, 17] on icon "button" at bounding box center [149, 18] width 14 height 14
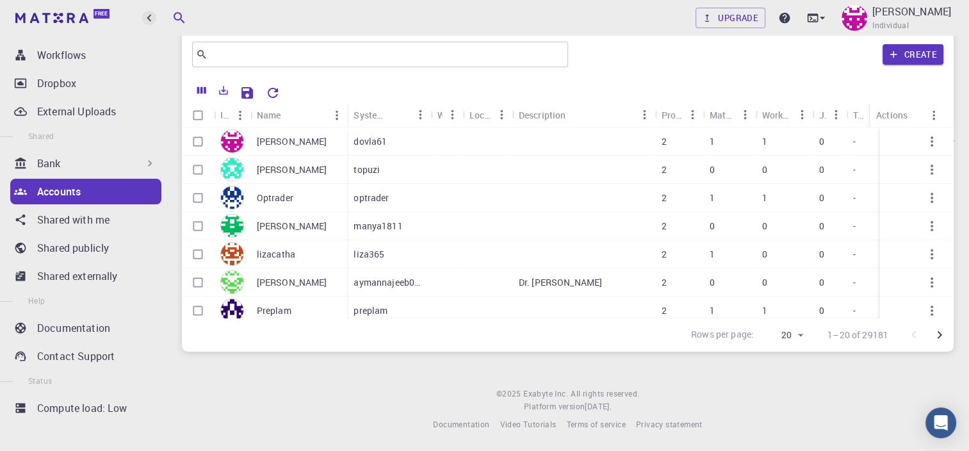
click at [149, 17] on icon "button" at bounding box center [149, 18] width 4 height 7
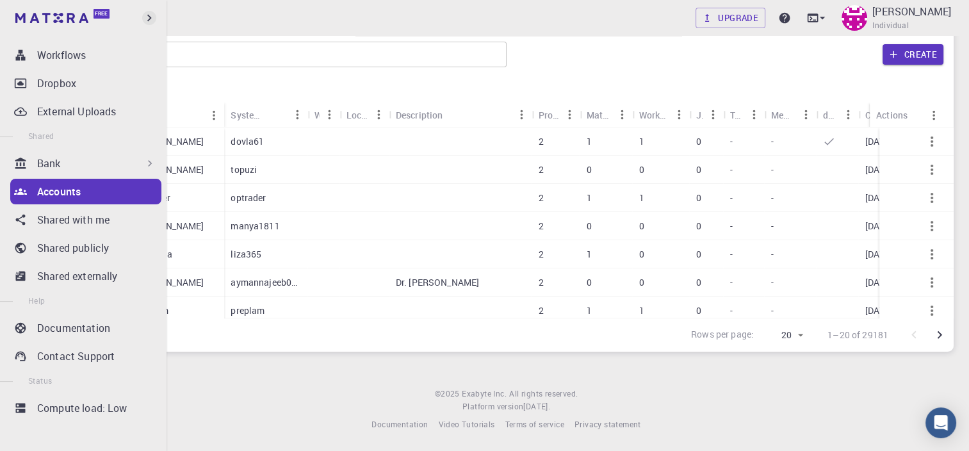
click at [149, 17] on icon "button" at bounding box center [149, 18] width 14 height 14
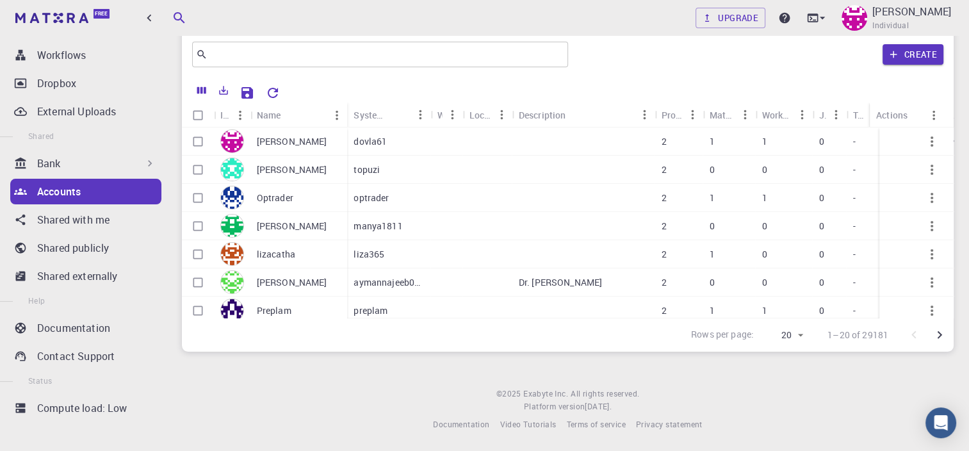
scroll to position [187, 0]
click at [124, 394] on ul "Dashboard Create New Job New Material Create Material Upload File Import from B…" at bounding box center [83, 150] width 167 height 602
click at [98, 356] on p "Contact Support" at bounding box center [76, 355] width 78 height 15
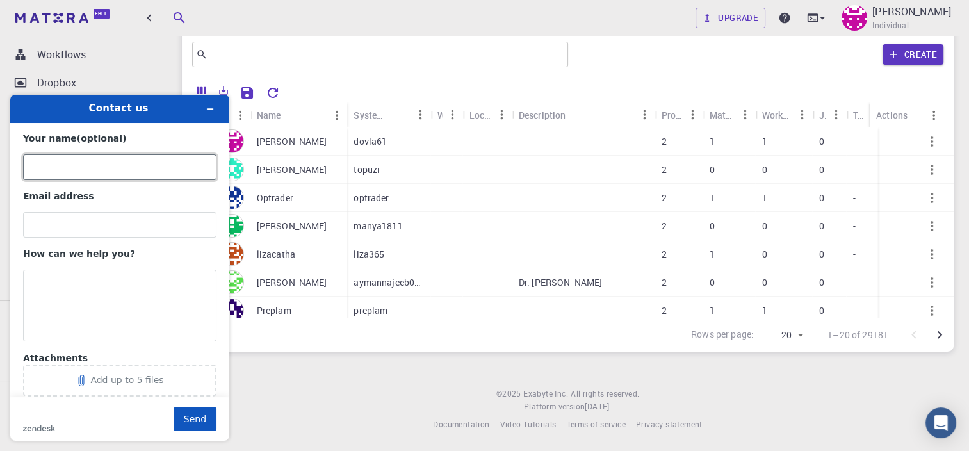
click at [102, 157] on input "Your name (optional)" at bounding box center [119, 167] width 193 height 26
click at [208, 106] on icon "Minimize widget" at bounding box center [210, 108] width 9 height 9
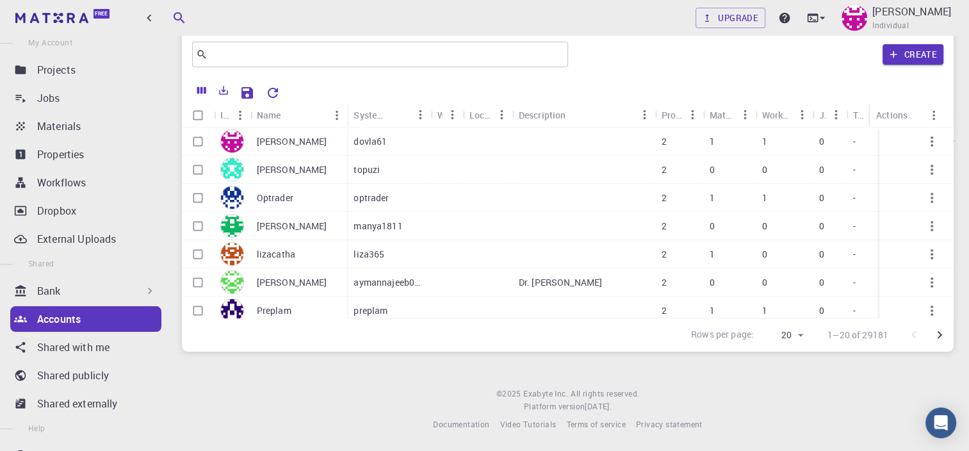
scroll to position [187, 0]
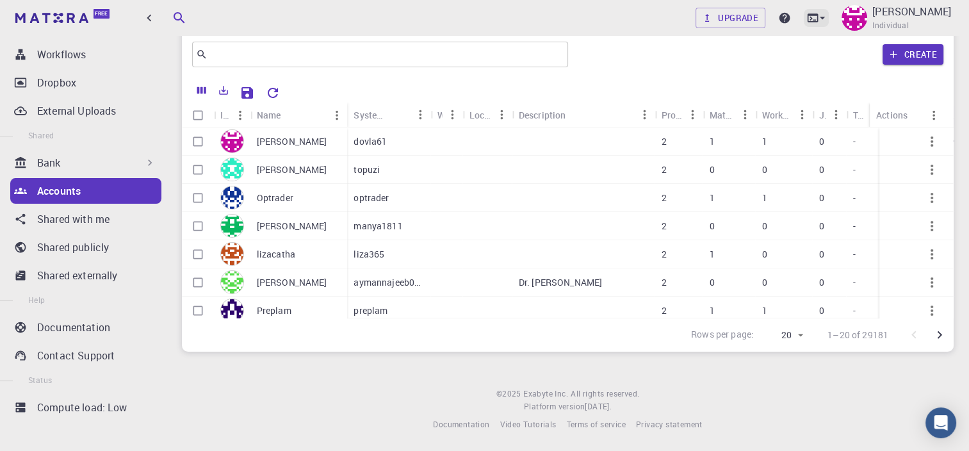
click at [829, 20] on icon at bounding box center [822, 18] width 13 height 13
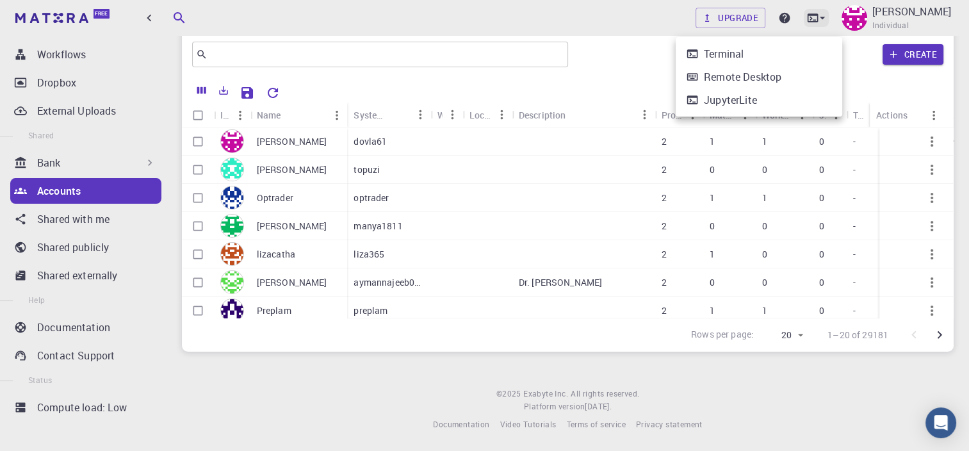
click at [838, 20] on div at bounding box center [484, 225] width 969 height 451
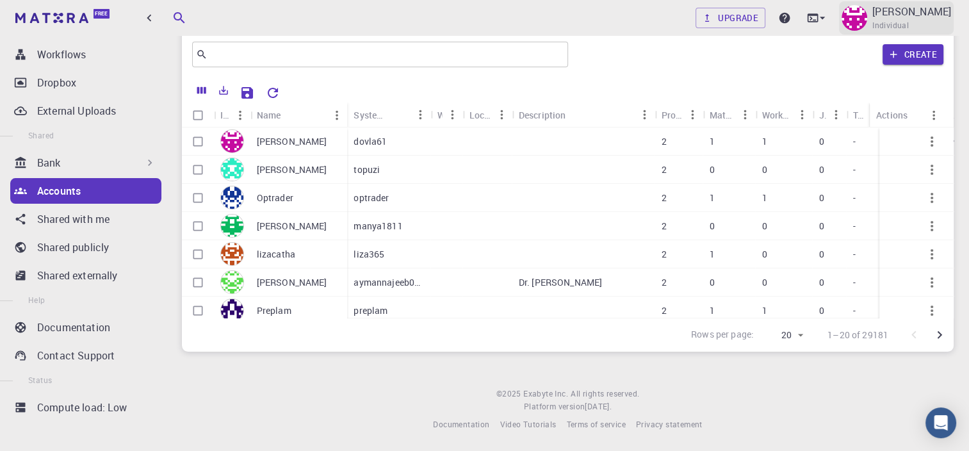
click at [941, 19] on p "[PERSON_NAME]" at bounding box center [911, 11] width 79 height 15
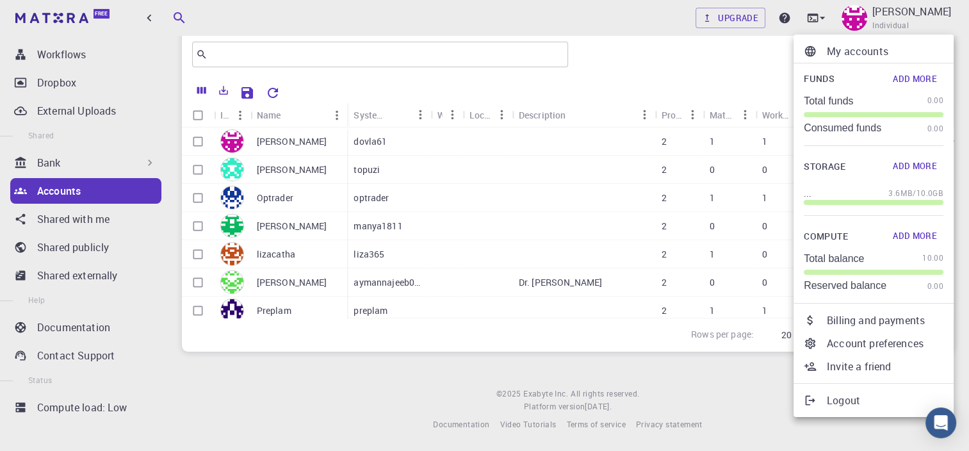
click at [878, 318] on p "Billing and payments" at bounding box center [885, 320] width 117 height 15
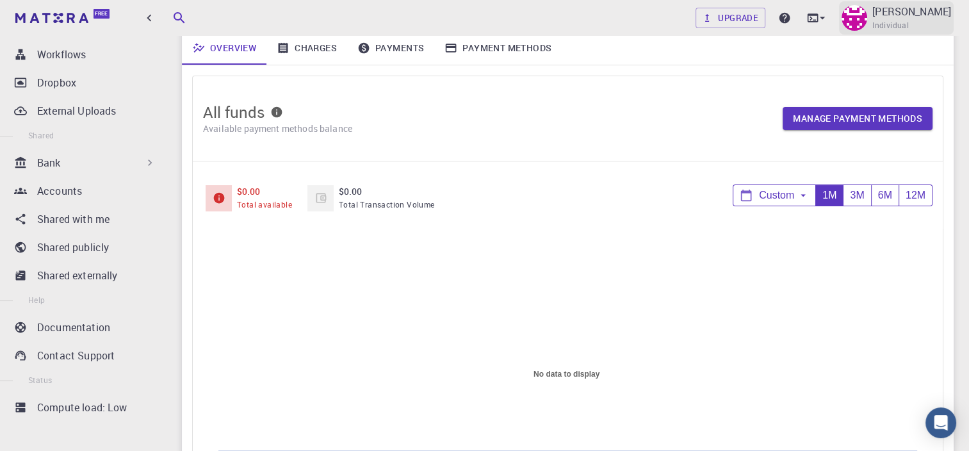
click at [921, 17] on p "[PERSON_NAME]" at bounding box center [911, 11] width 79 height 15
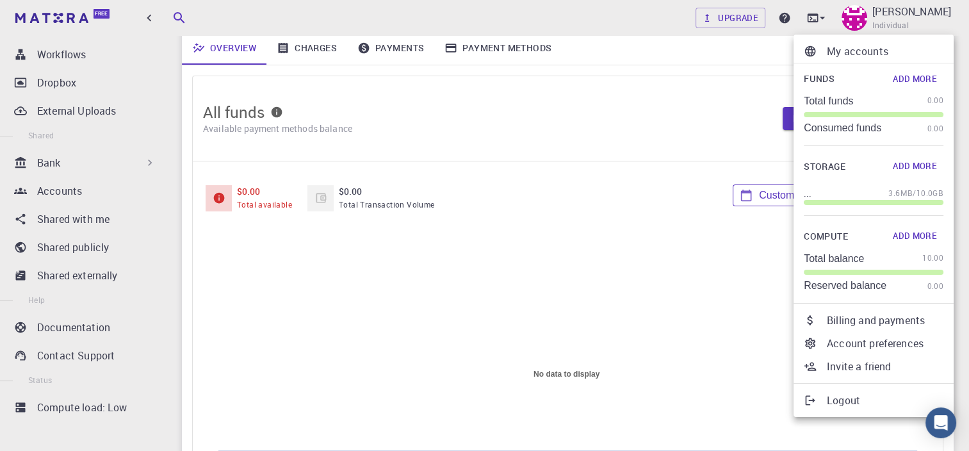
click at [890, 345] on p "Account preferences" at bounding box center [885, 343] width 117 height 15
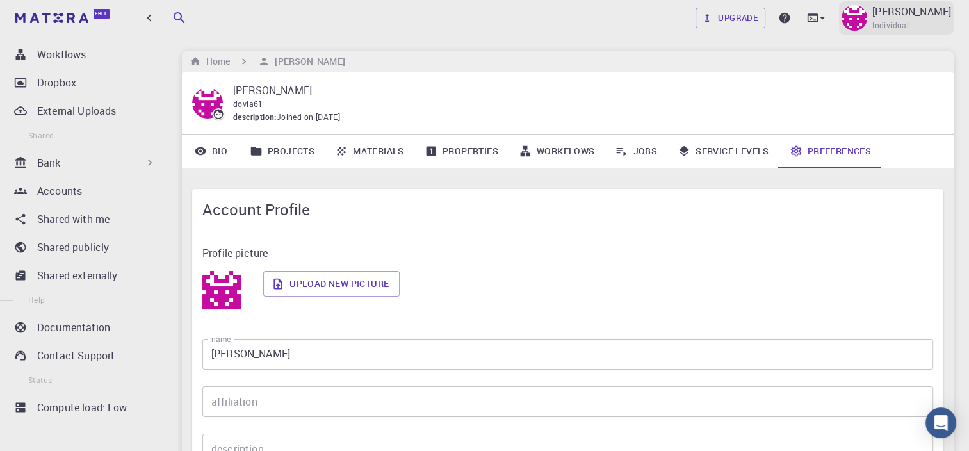
click at [927, 15] on p "[PERSON_NAME]" at bounding box center [911, 11] width 79 height 15
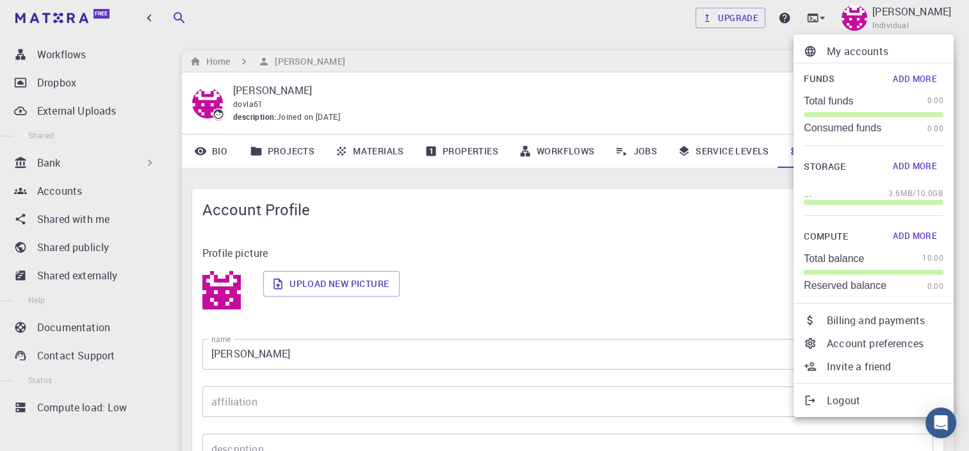
click at [843, 50] on p "My accounts" at bounding box center [885, 51] width 117 height 15
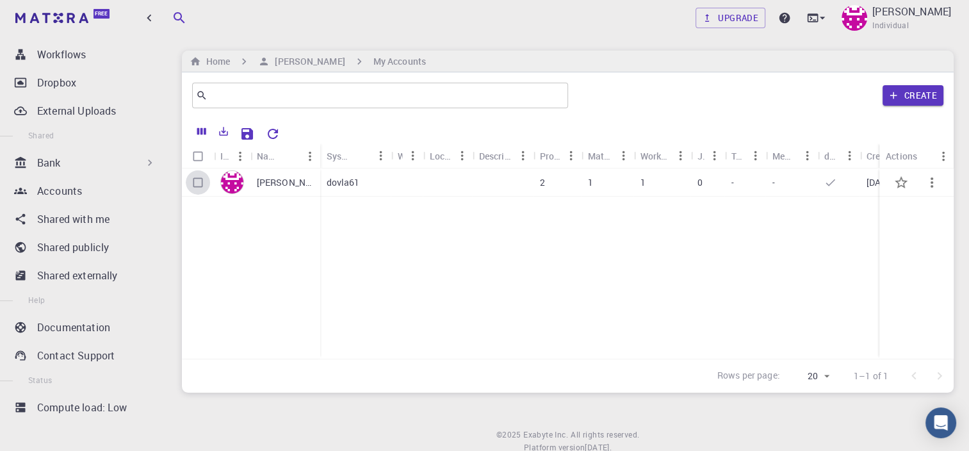
click at [200, 184] on input "Select row" at bounding box center [198, 182] width 24 height 24
checkbox input "true"
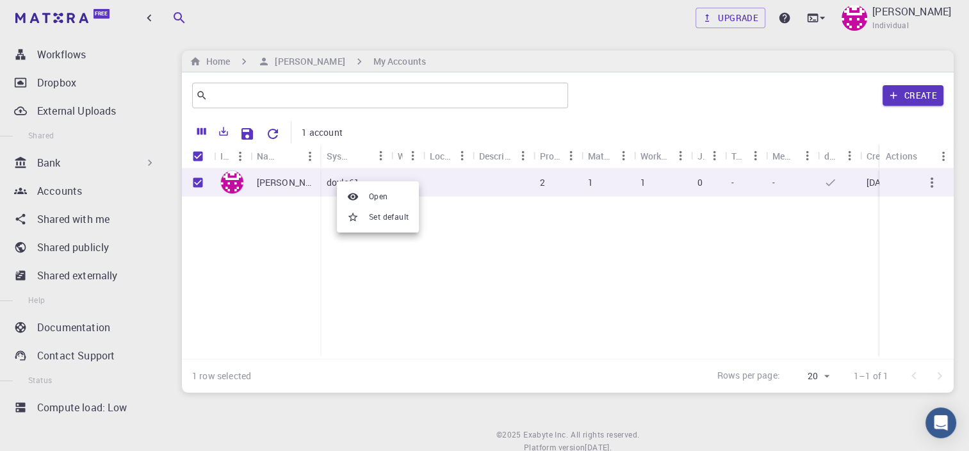
click at [410, 120] on div at bounding box center [484, 225] width 969 height 451
click at [935, 184] on icon "button" at bounding box center [931, 182] width 15 height 15
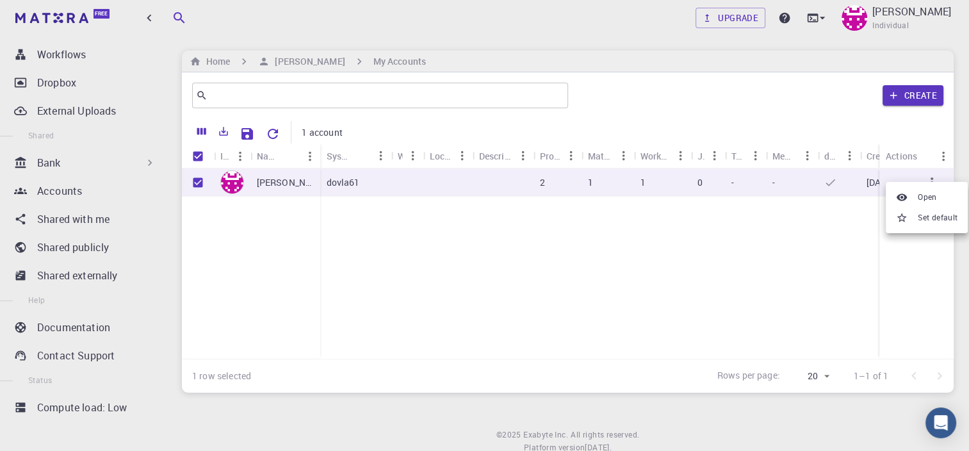
click at [812, 272] on div at bounding box center [484, 225] width 969 height 451
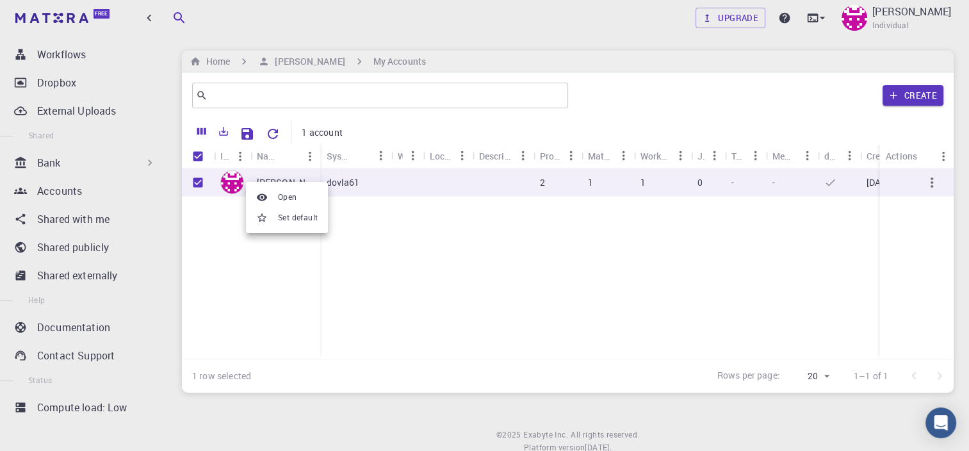
click at [236, 266] on div at bounding box center [484, 225] width 969 height 451
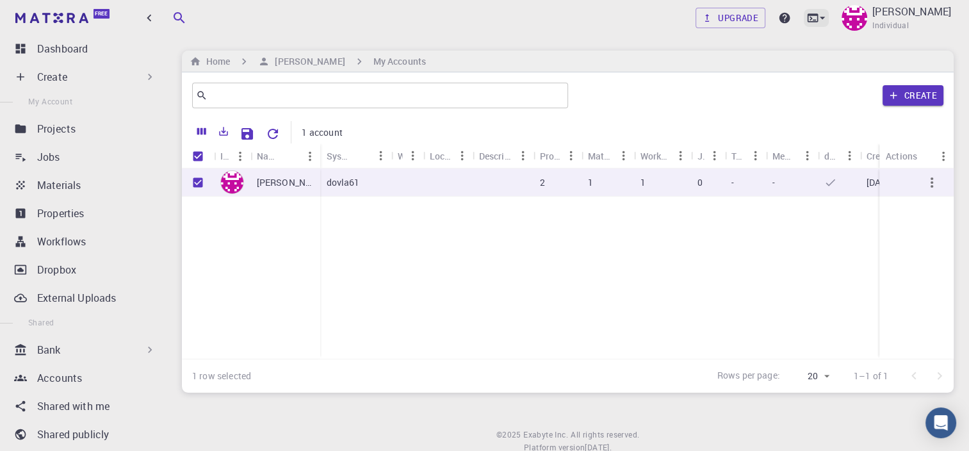
click at [829, 13] on icon at bounding box center [822, 18] width 13 height 13
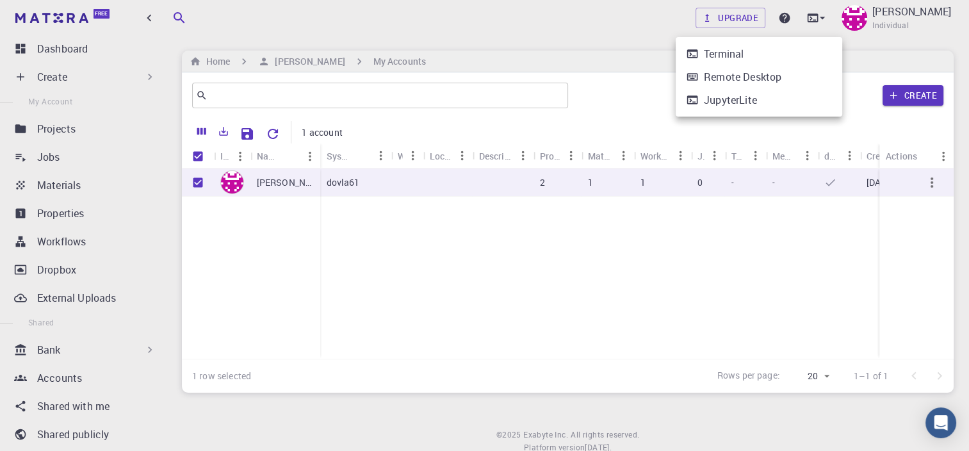
click at [525, 32] on div at bounding box center [484, 225] width 969 height 451
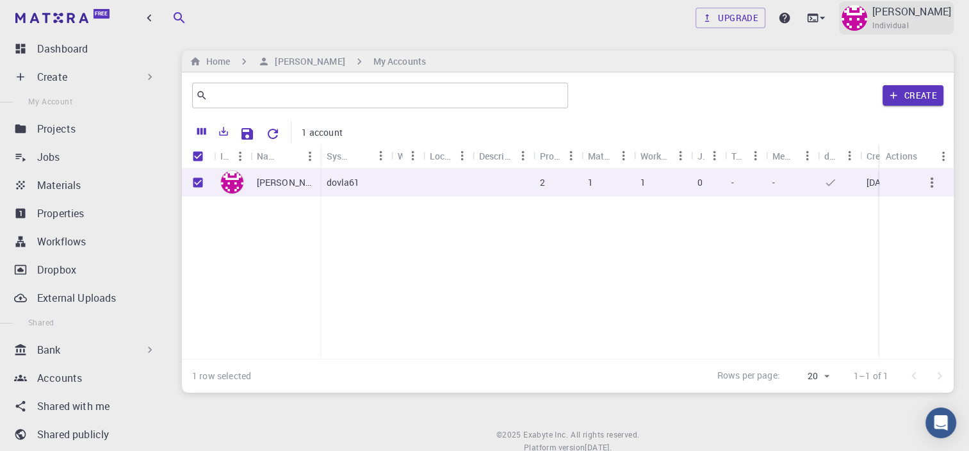
click at [953, 23] on div "Vladimir Dinić Individual" at bounding box center [896, 17] width 115 height 33
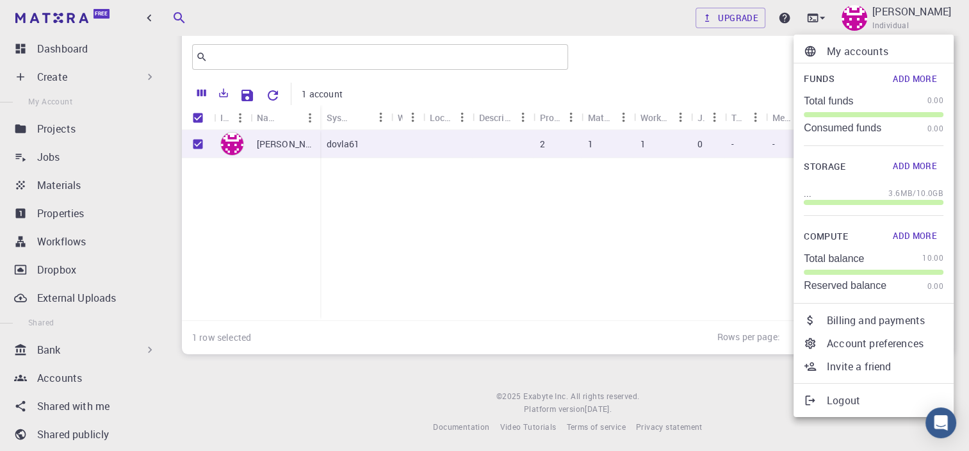
scroll to position [41, 0]
click at [847, 397] on p "Logout" at bounding box center [885, 400] width 117 height 15
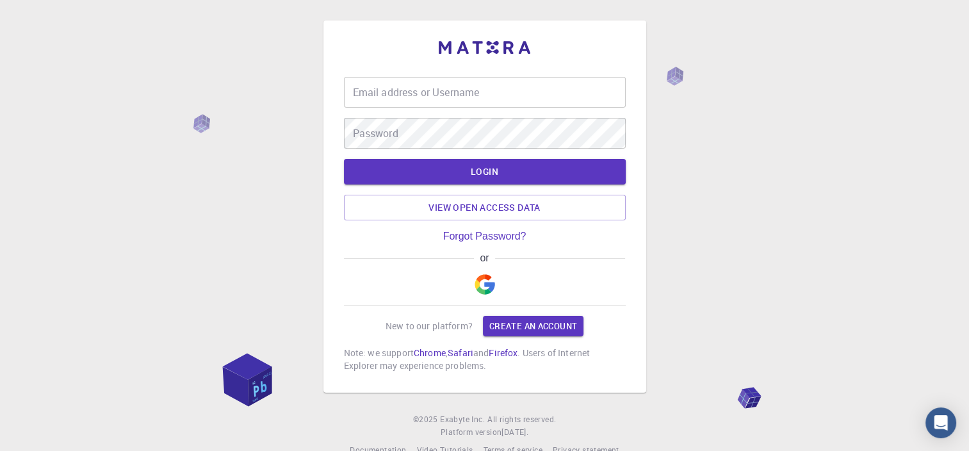
type input "dovla61"
